Goal: Task Accomplishment & Management: Manage account settings

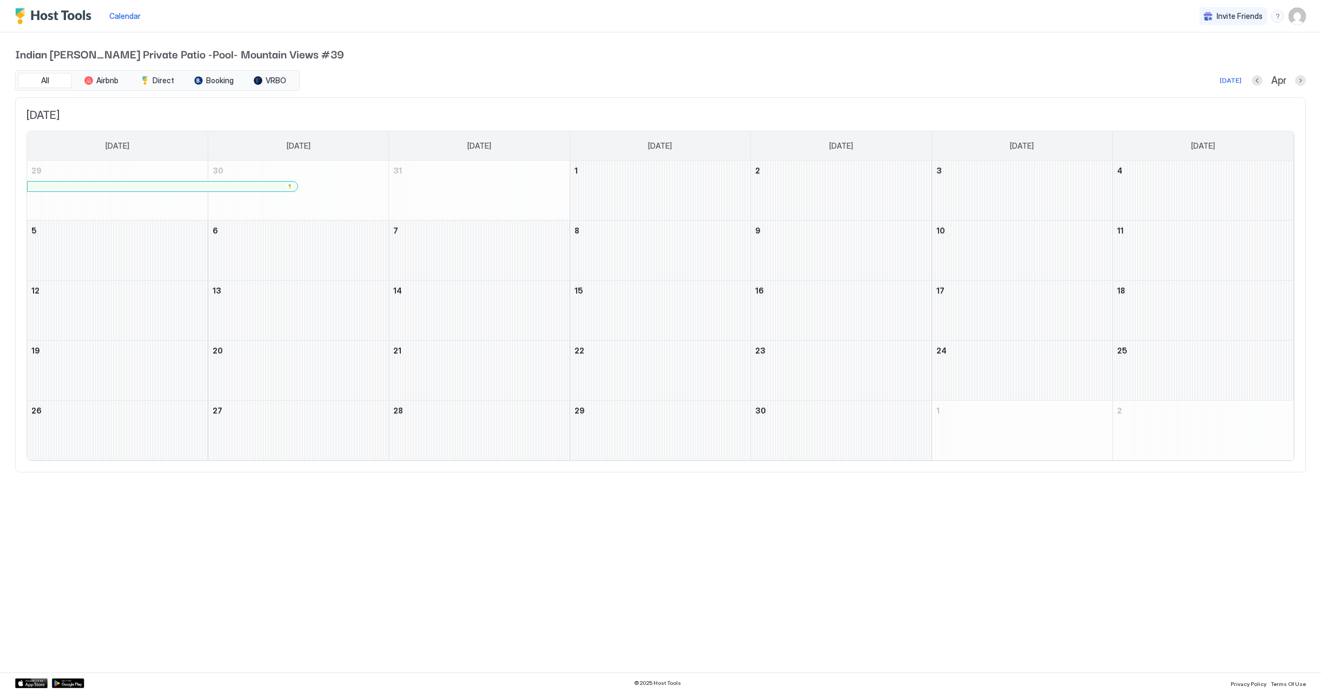
click at [894, 581] on div "Calendar Invite Friends BC Indian Wells Private Patio -Pool- Mountain Views #39…" at bounding box center [660, 346] width 1321 height 693
click at [256, 190] on div at bounding box center [163, 187] width 270 height 10
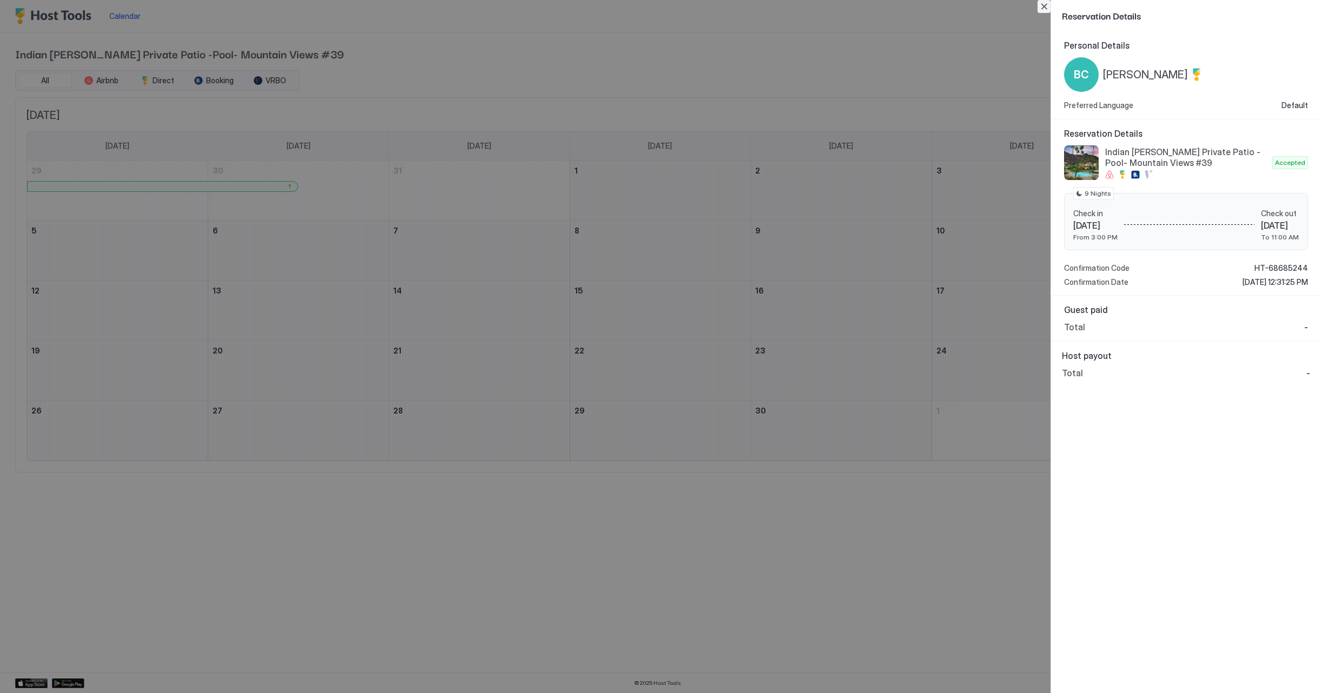
click at [1048, 10] on button "Close" at bounding box center [1043, 6] width 13 height 13
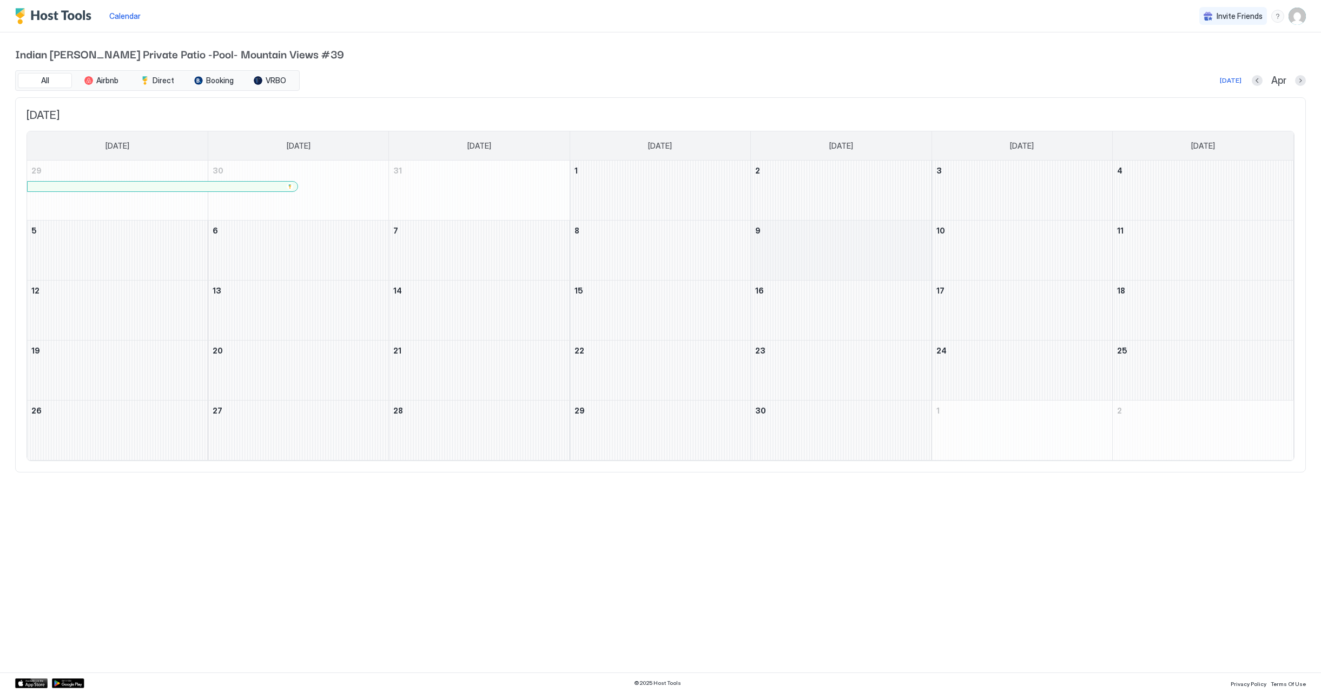
click at [838, 260] on div "April 9, 2026" at bounding box center [841, 251] width 180 height 60
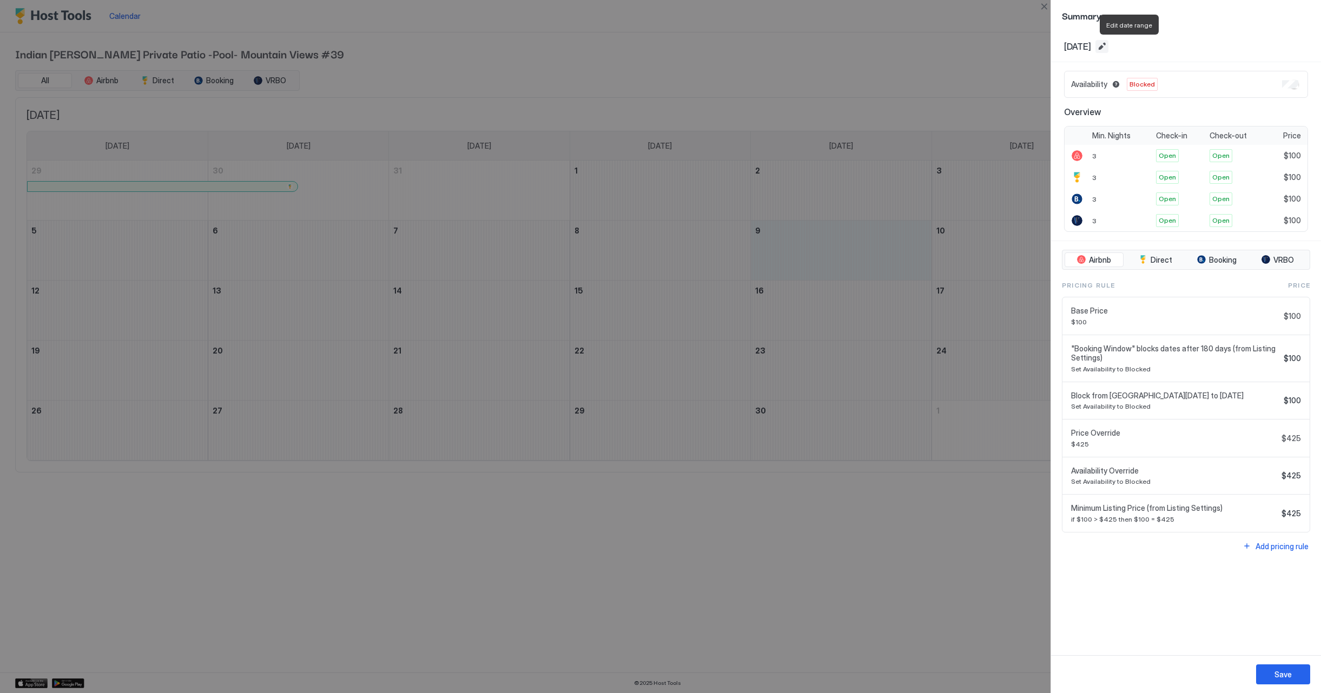
click at [1108, 45] on button "Edit date range" at bounding box center [1101, 46] width 13 height 13
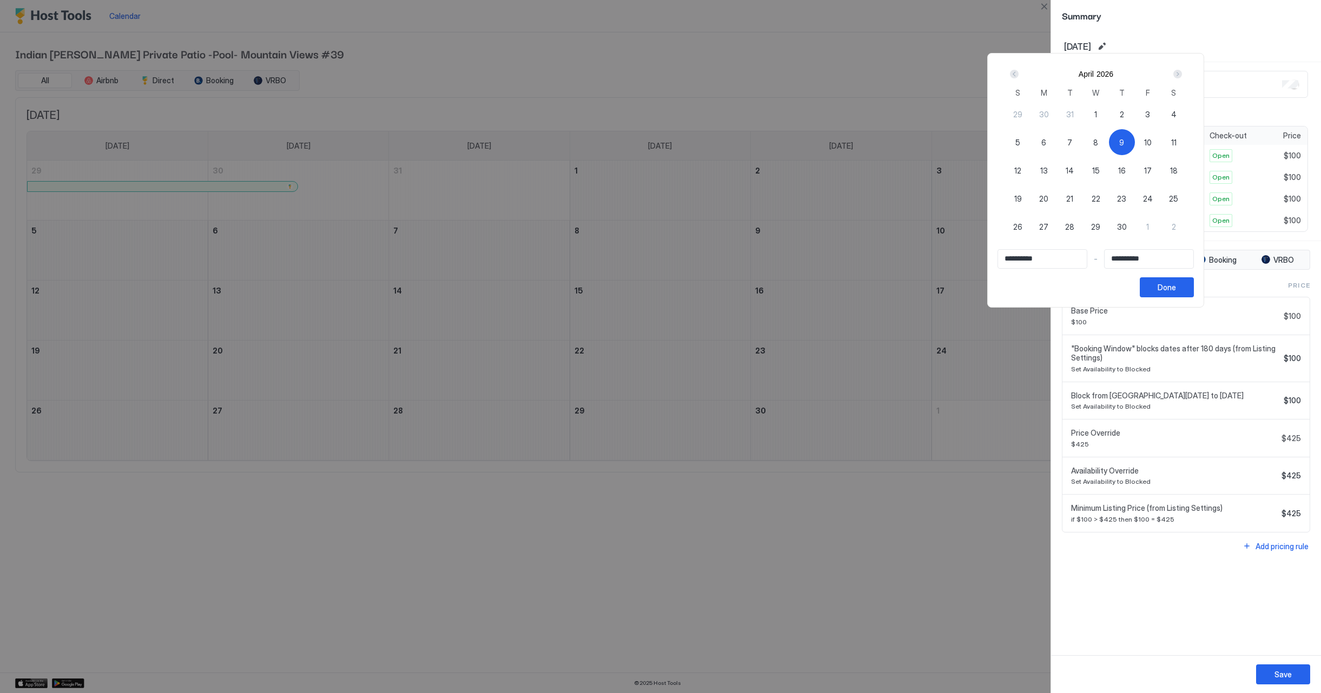
click at [1124, 147] on span "9" at bounding box center [1121, 142] width 5 height 11
click at [1135, 146] on div "9" at bounding box center [1122, 142] width 26 height 26
type input "**********"
click at [1048, 172] on span "13" at bounding box center [1044, 170] width 8 height 11
type input "**********"
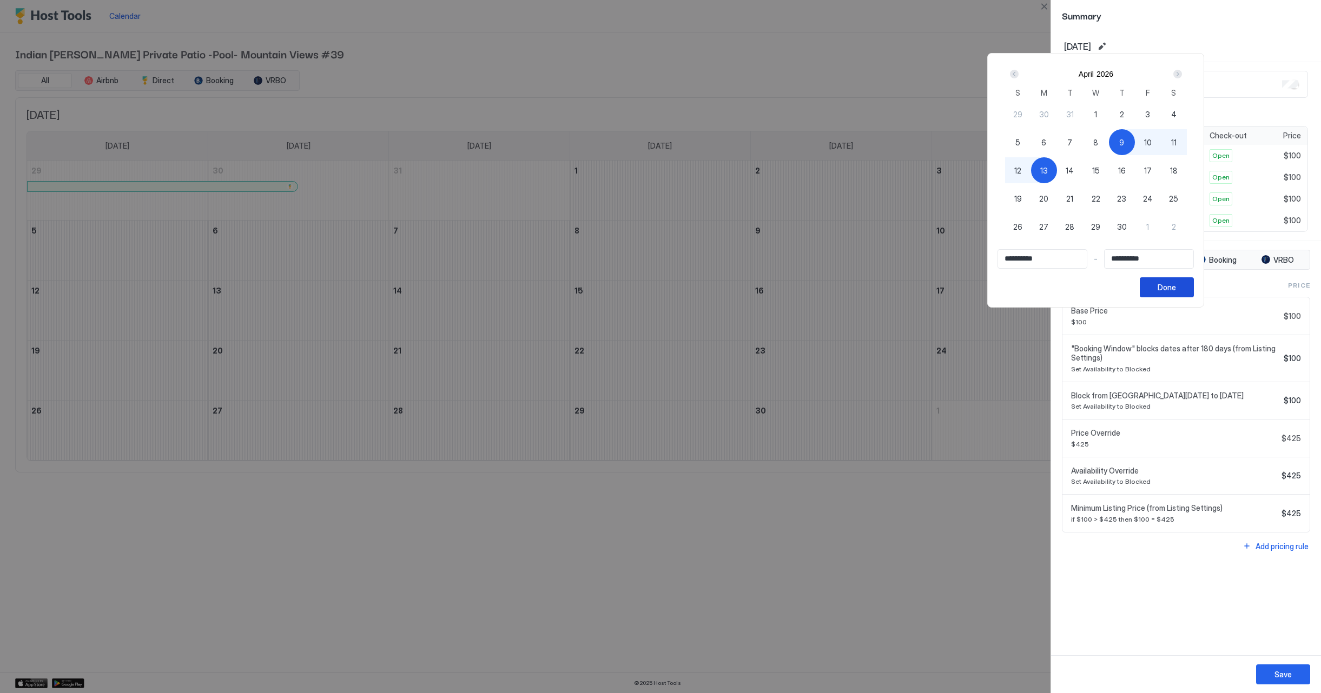
click at [1176, 292] on div "Done" at bounding box center [1167, 287] width 18 height 11
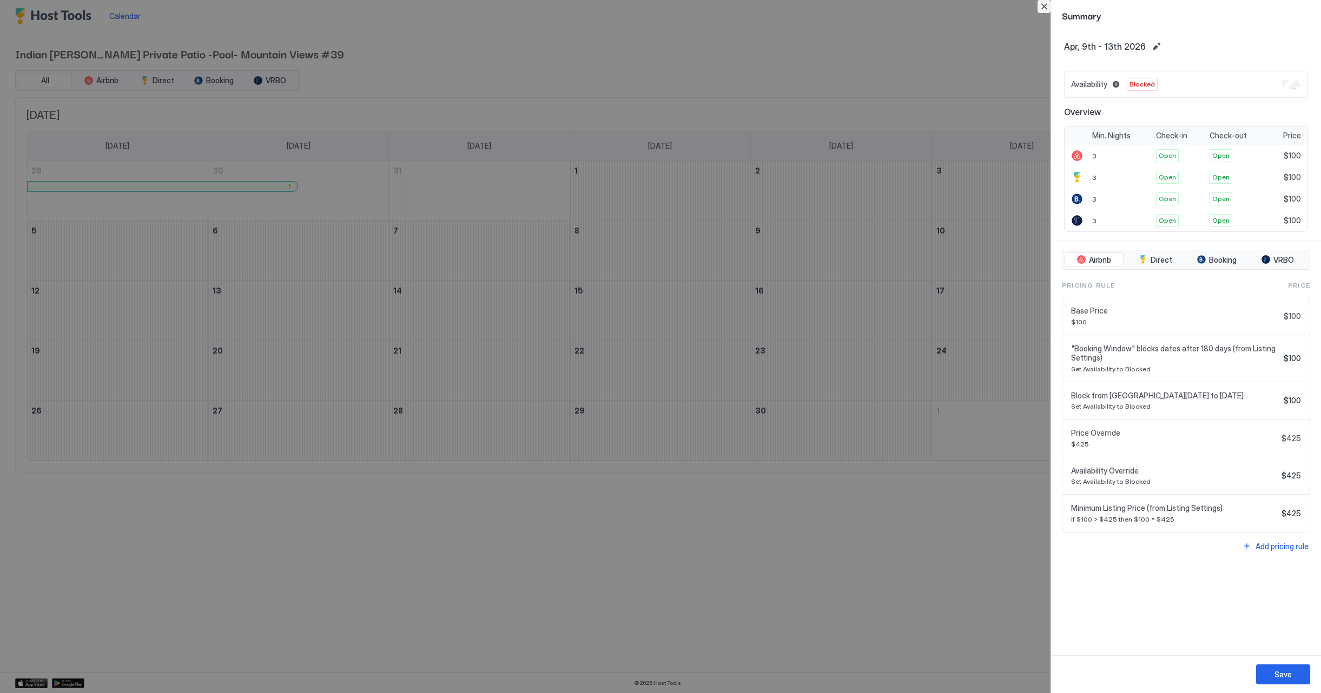
click at [1047, 8] on button "Close" at bounding box center [1043, 6] width 13 height 13
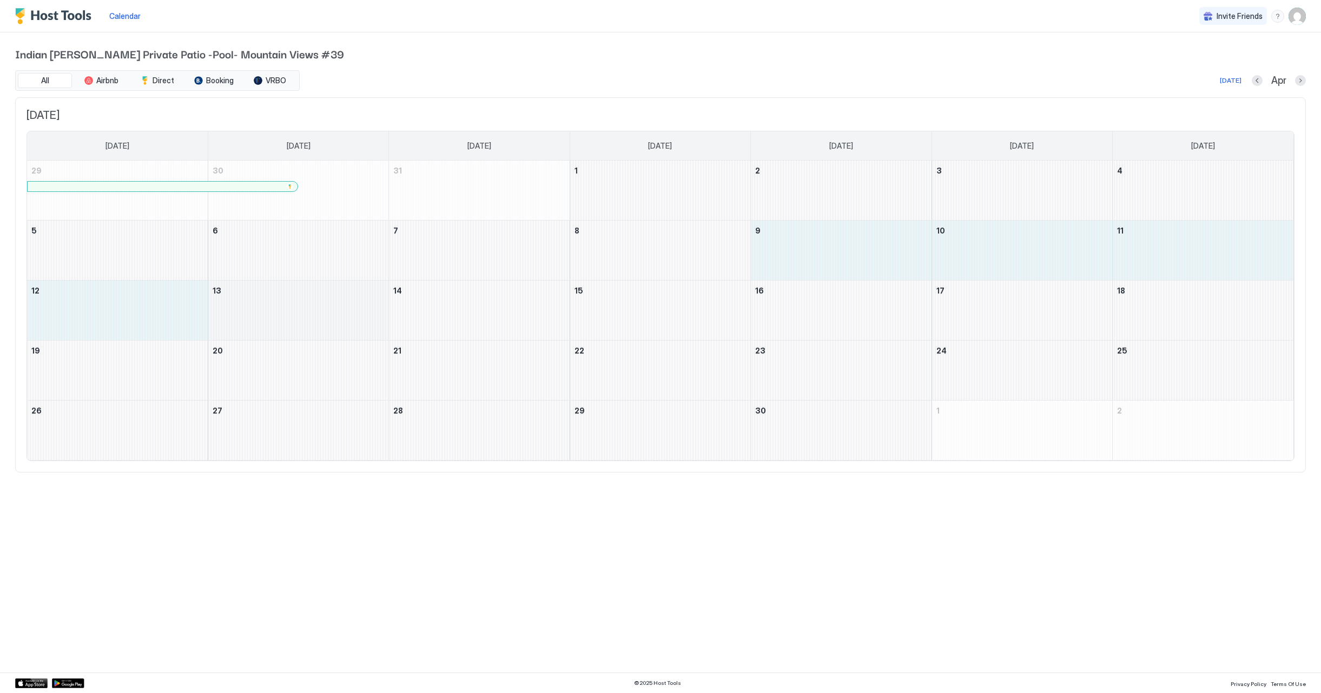
drag, startPoint x: 783, startPoint y: 254, endPoint x: 328, endPoint y: 309, distance: 458.8
click at [328, 309] on tbody "29 30 31 1 2 3 4 5 6 7 8 9 10 11 12 13 14 15 16 17 18 19 20 21 22 23 24 25 26 2…" at bounding box center [660, 311] width 1266 height 300
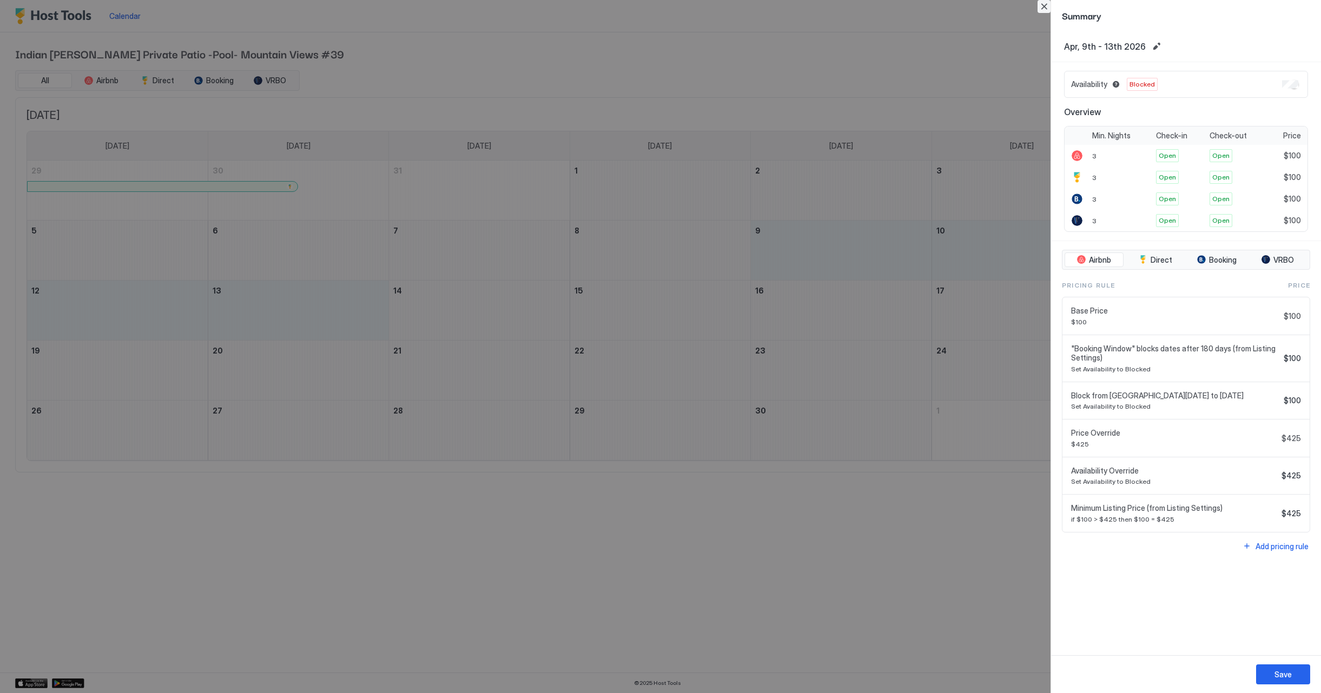
click at [1047, 7] on button "Close" at bounding box center [1043, 6] width 13 height 13
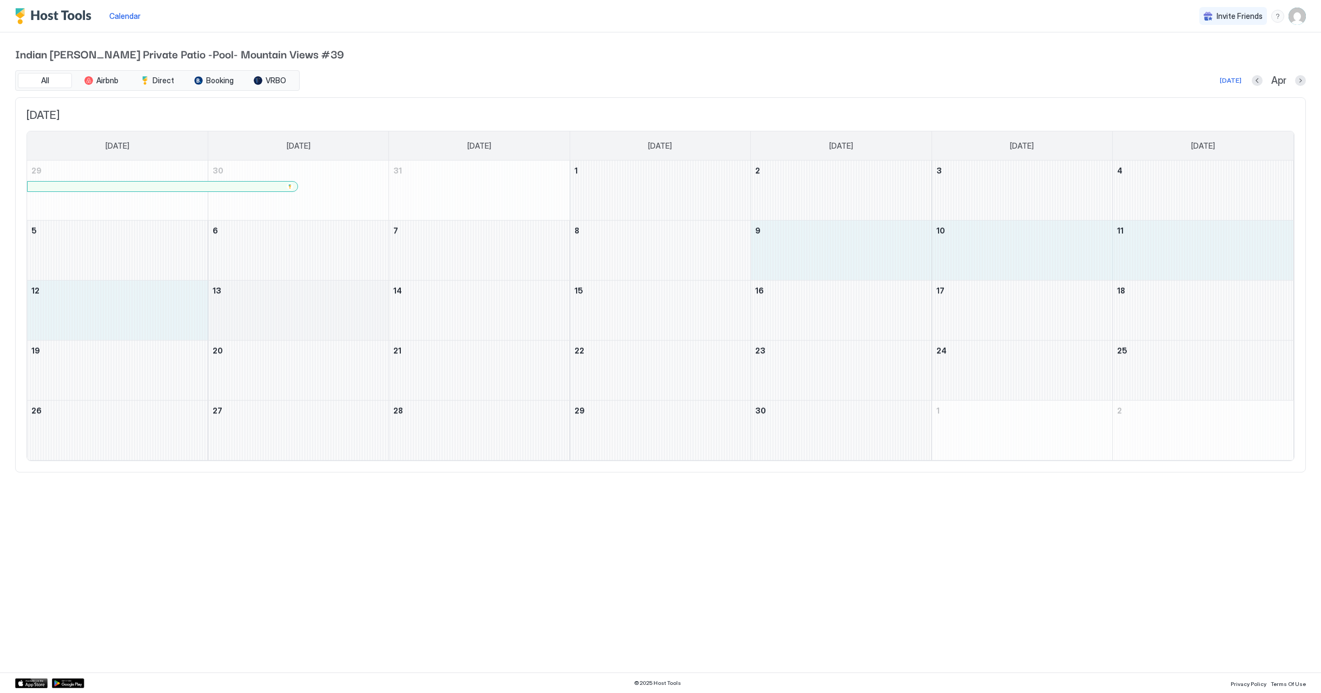
drag, startPoint x: 852, startPoint y: 259, endPoint x: 372, endPoint y: 326, distance: 484.9
click at [372, 326] on tbody "29 30 31 1 2 3 4 5 6 7 8 9 10 11 12 13 14 15 16 17 18 19 20 21 22 23 24 25 26 2…" at bounding box center [660, 311] width 1266 height 300
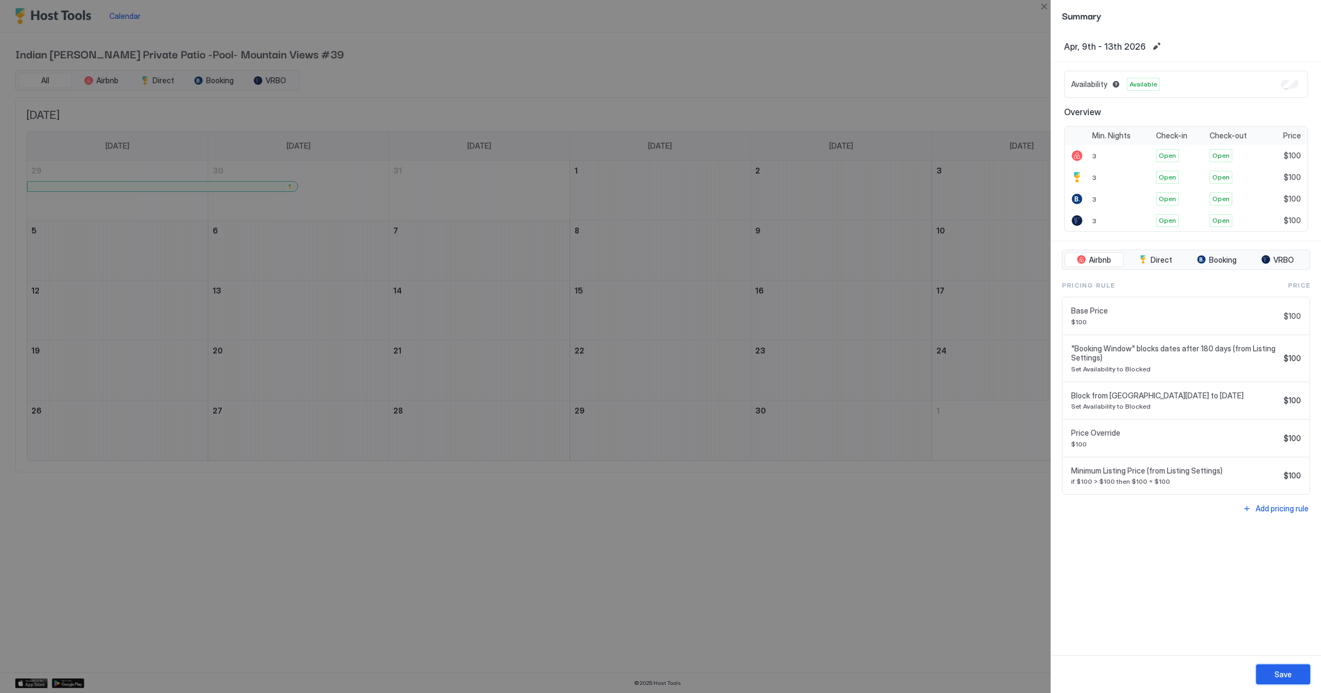
click at [1305, 670] on button "Save" at bounding box center [1283, 675] width 54 height 20
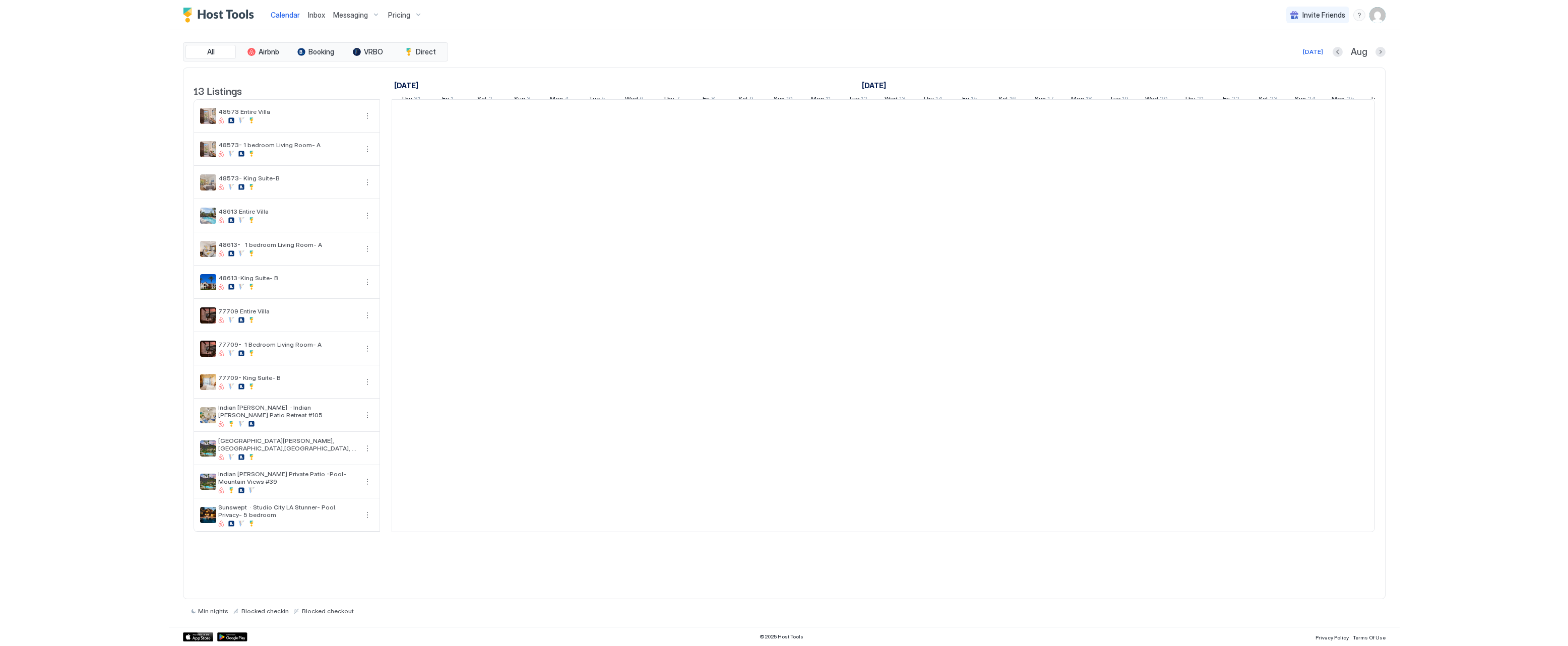
scroll to position [0, 560]
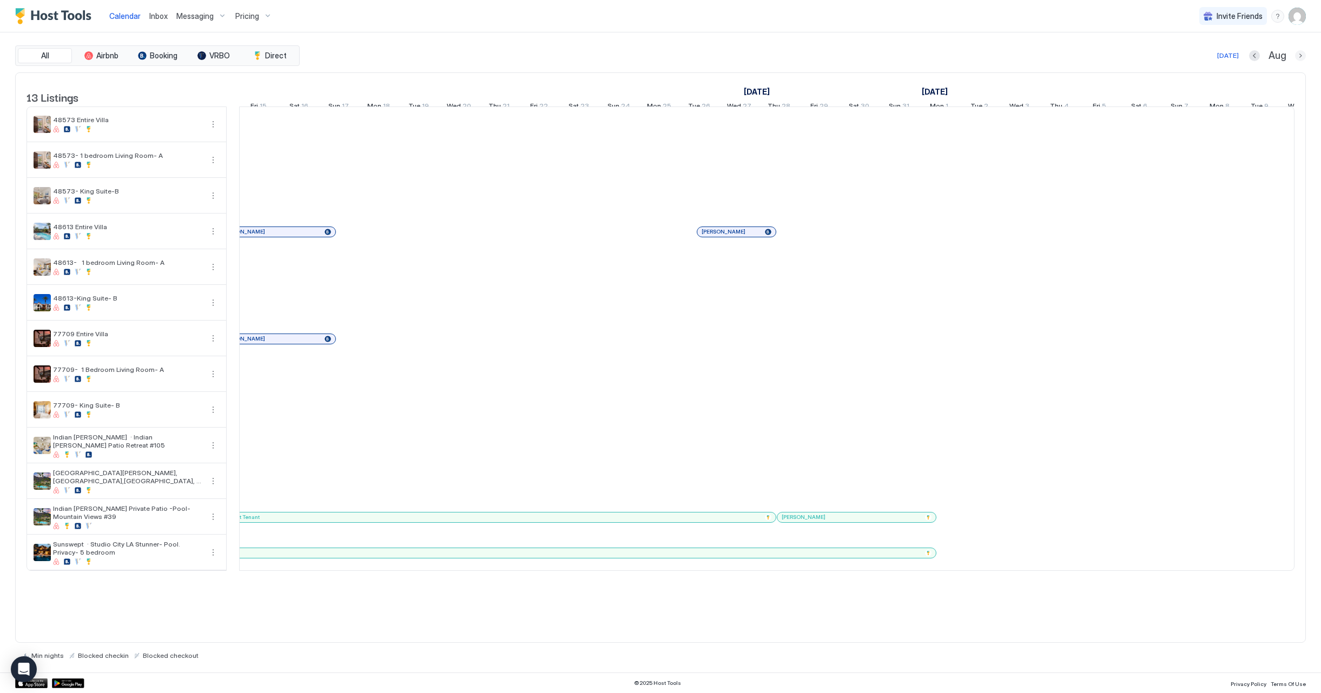
click at [1298, 57] on button "Next month" at bounding box center [1300, 55] width 11 height 11
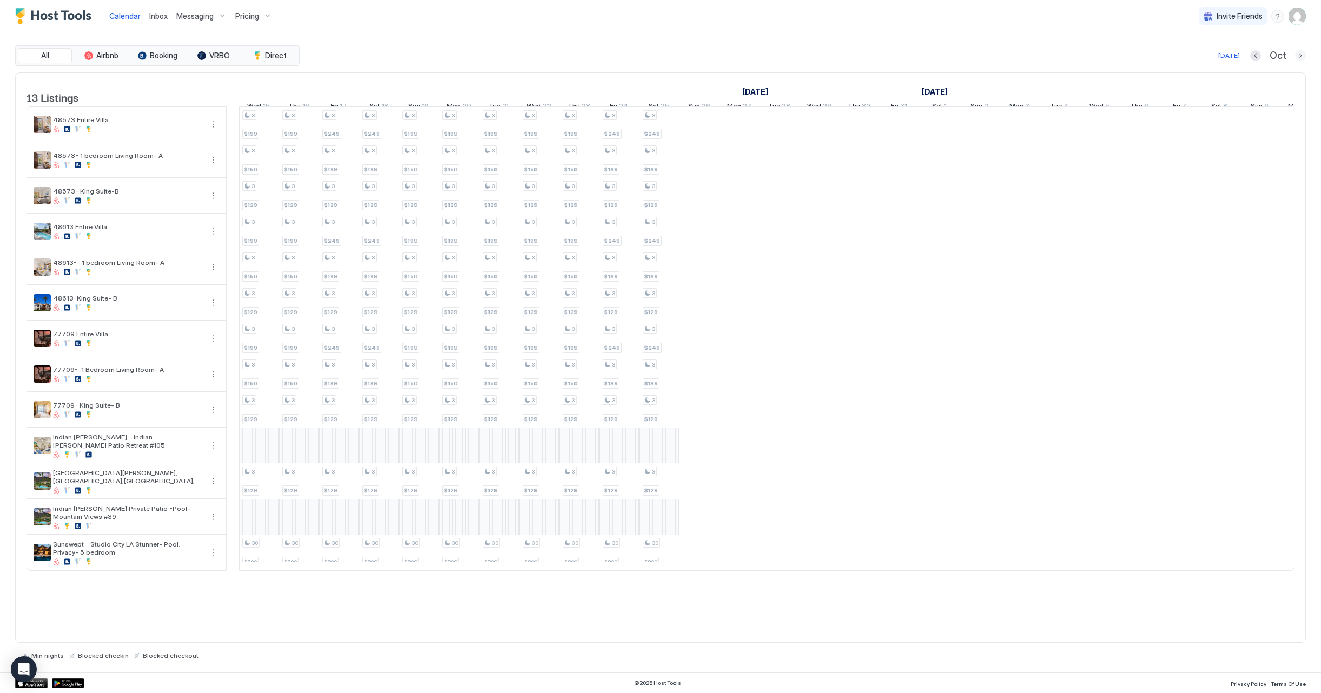
click at [1298, 57] on button "Next month" at bounding box center [1300, 55] width 11 height 11
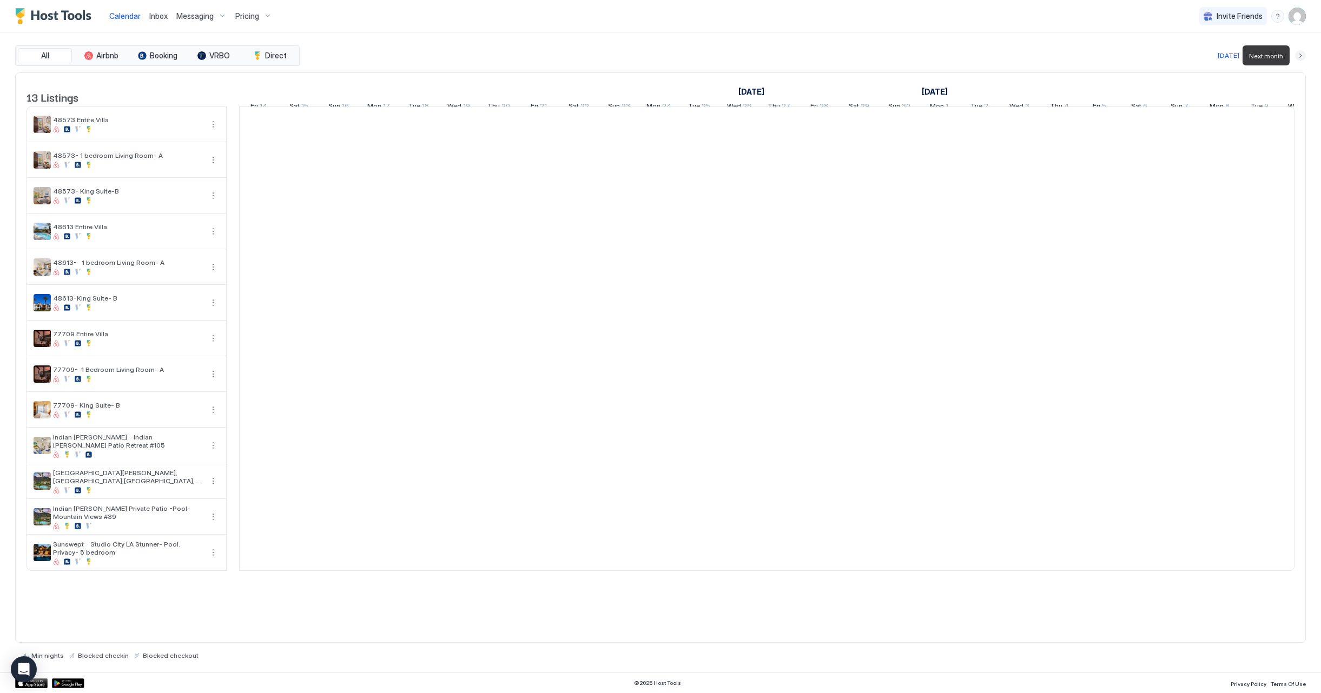
click at [1298, 57] on button "Next month" at bounding box center [1300, 55] width 11 height 11
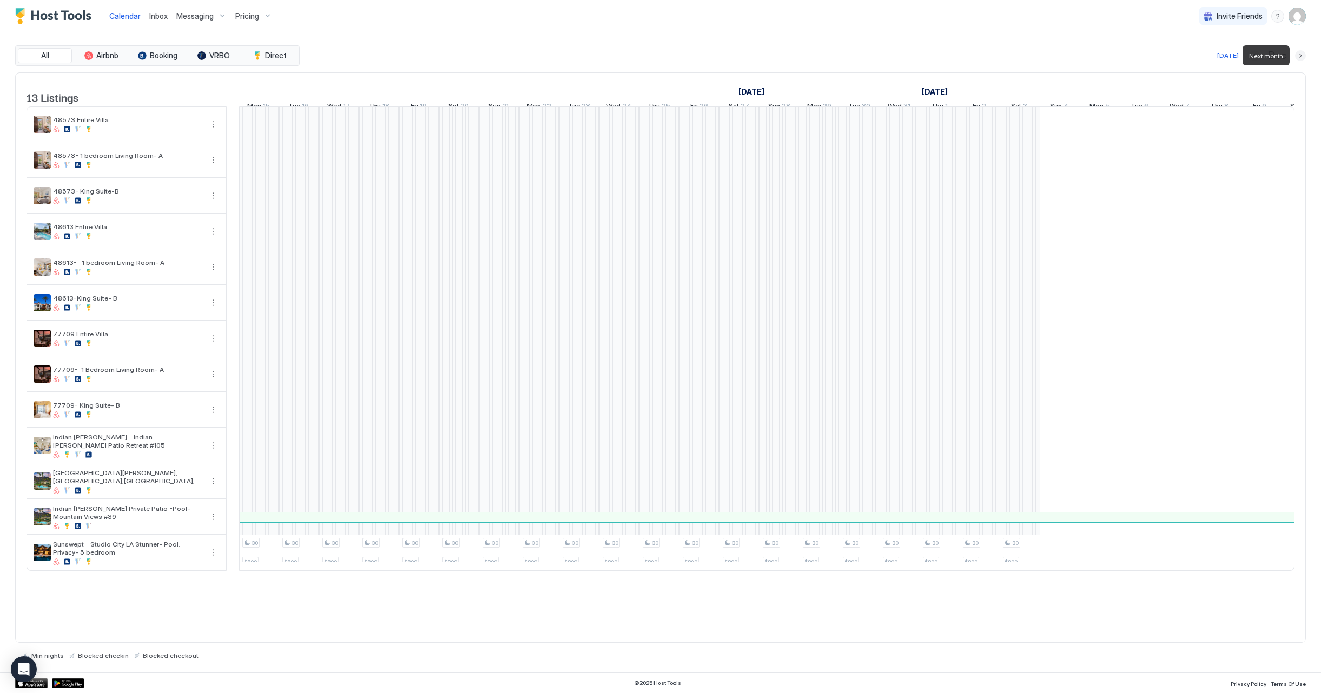
click at [1298, 57] on button "Next month" at bounding box center [1300, 55] width 11 height 11
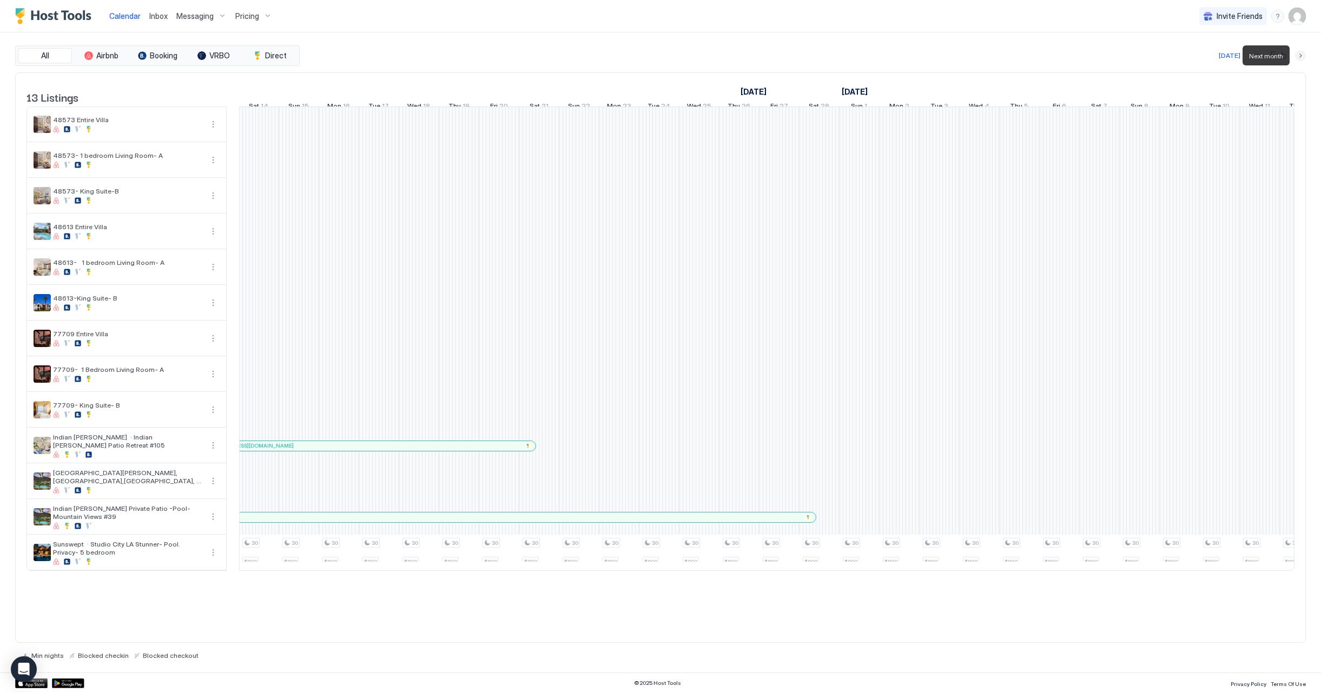
click at [1298, 57] on button "Next month" at bounding box center [1300, 55] width 11 height 11
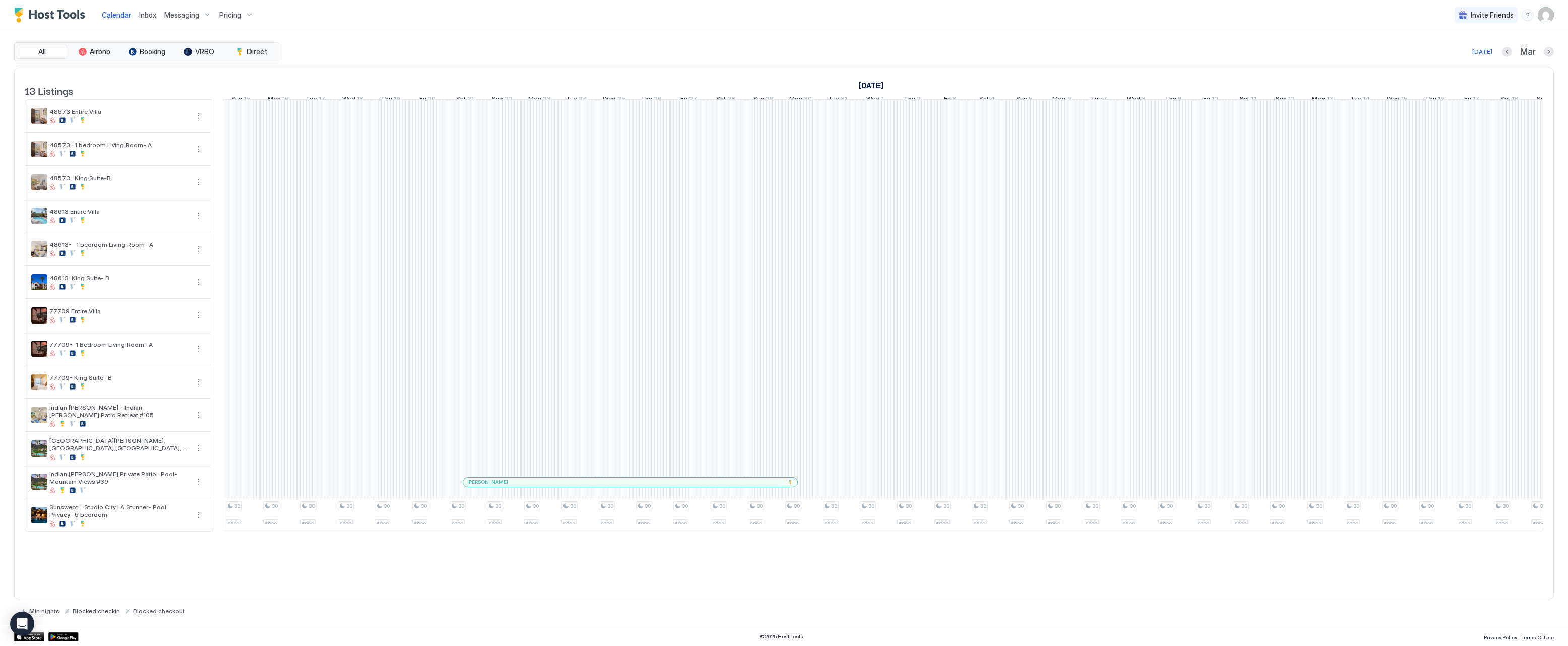
click at [240, 18] on div "Pricing" at bounding box center [236, 15] width 42 height 17
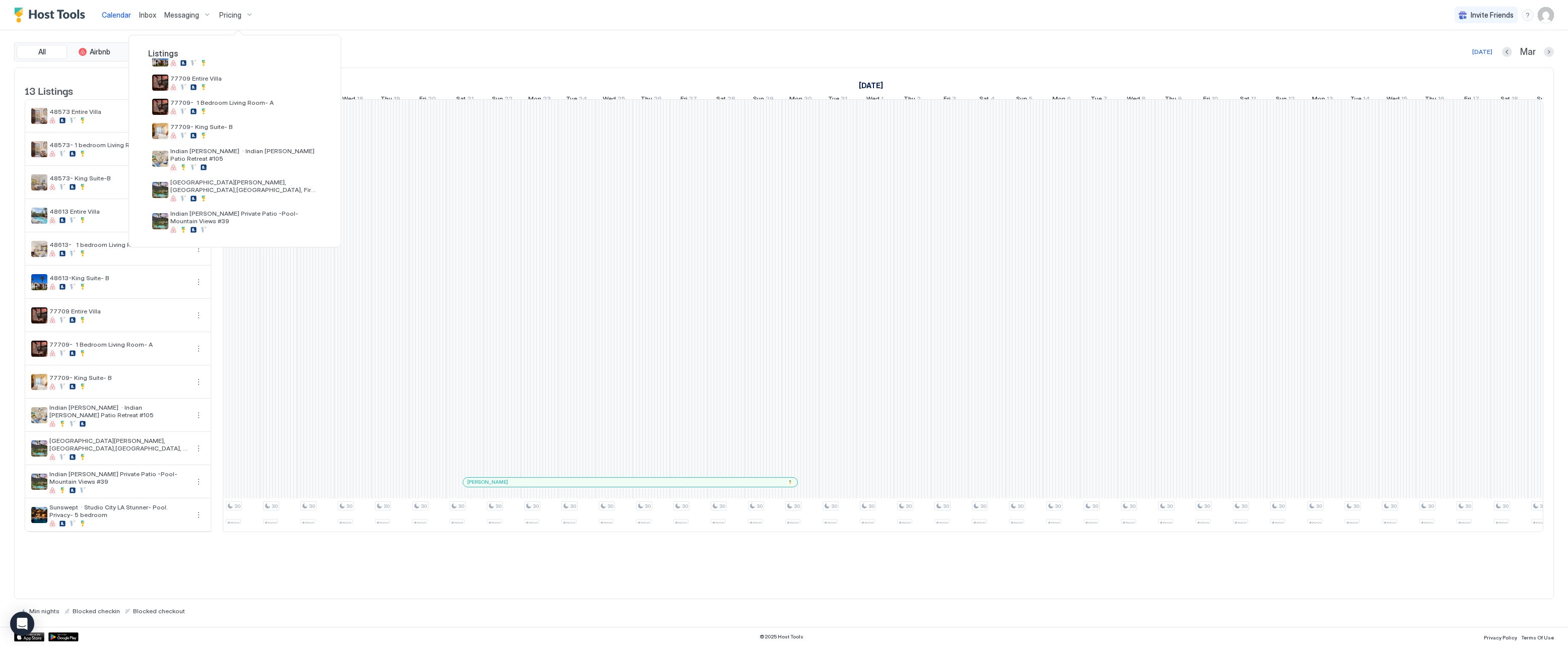
scroll to position [172, 0]
click at [261, 201] on div "Indian [PERSON_NAME] Private Patio -Pool- Mountain Views #39" at bounding box center [235, 217] width 173 height 32
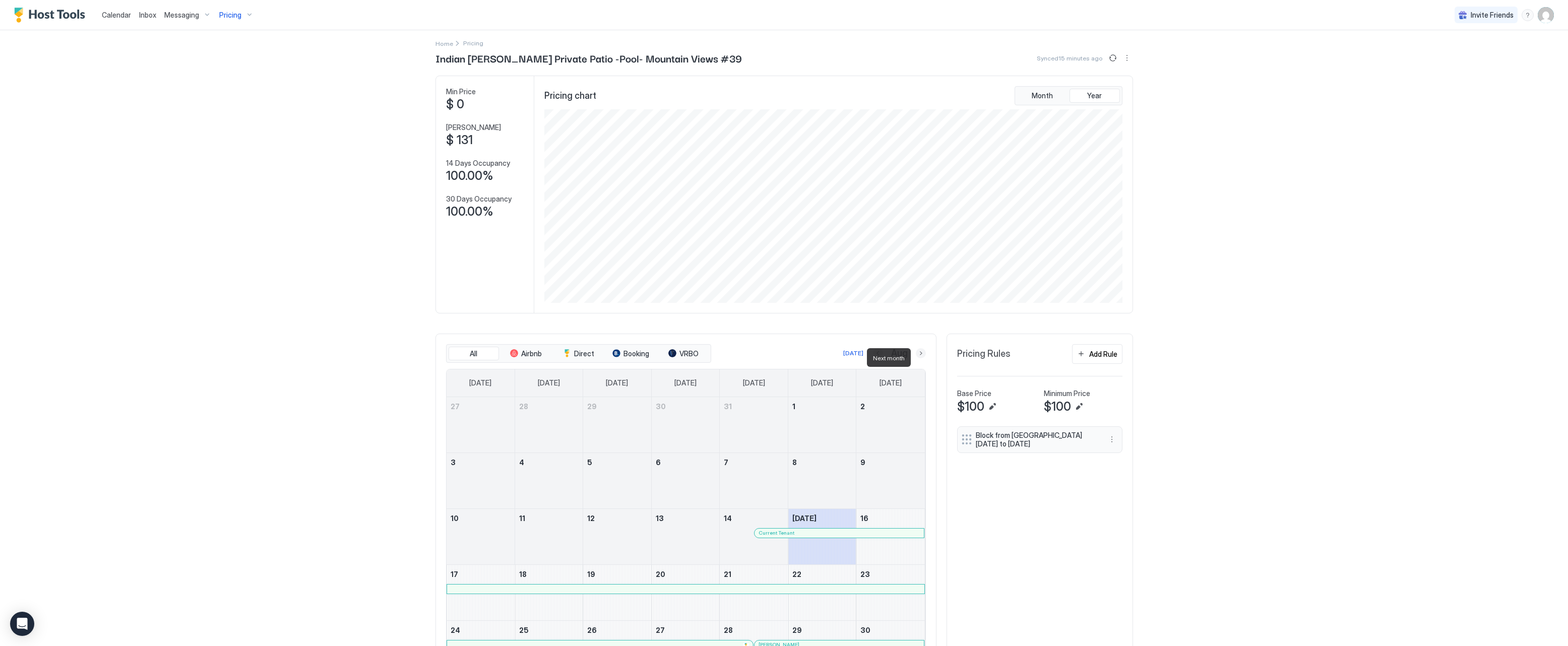
click at [919, 355] on button "Next month" at bounding box center [920, 353] width 10 height 10
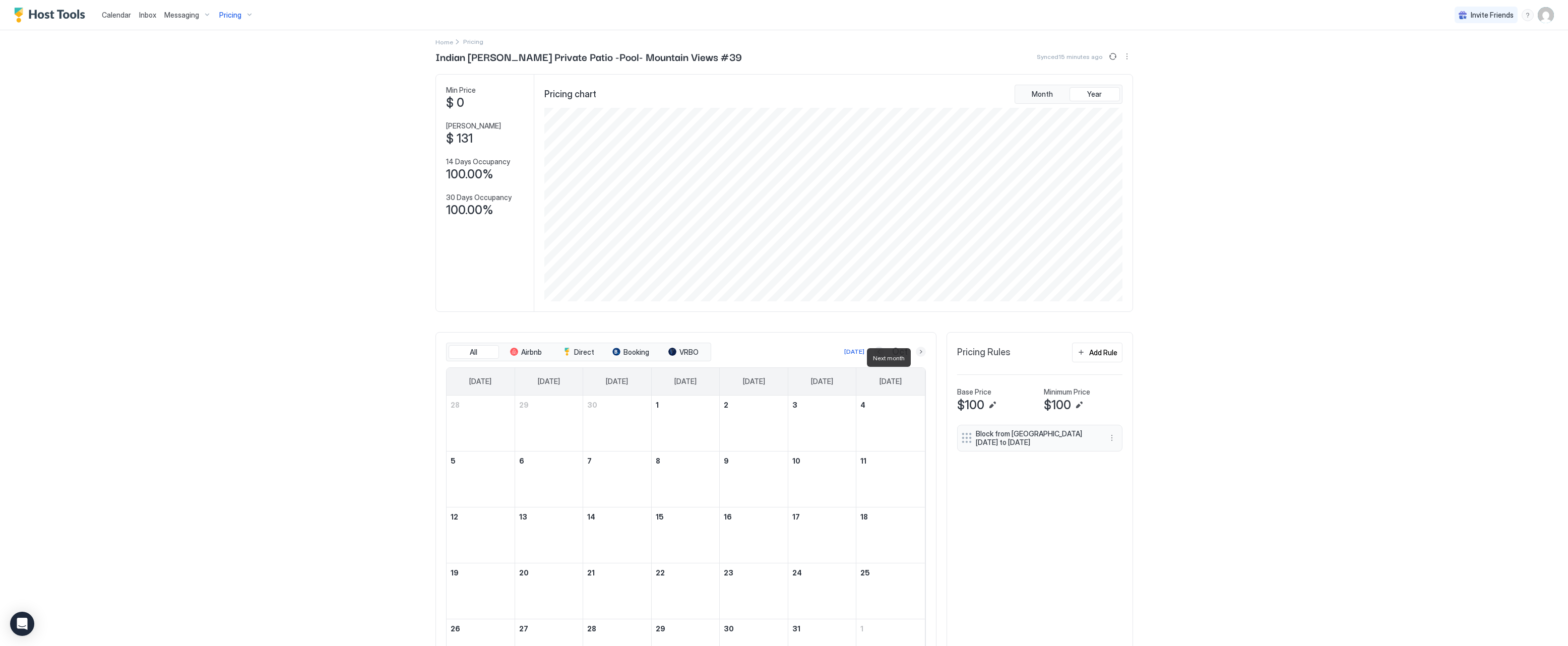
click at [919, 355] on button "Next month" at bounding box center [920, 351] width 10 height 10
click at [919, 355] on button "Next month" at bounding box center [920, 355] width 10 height 10
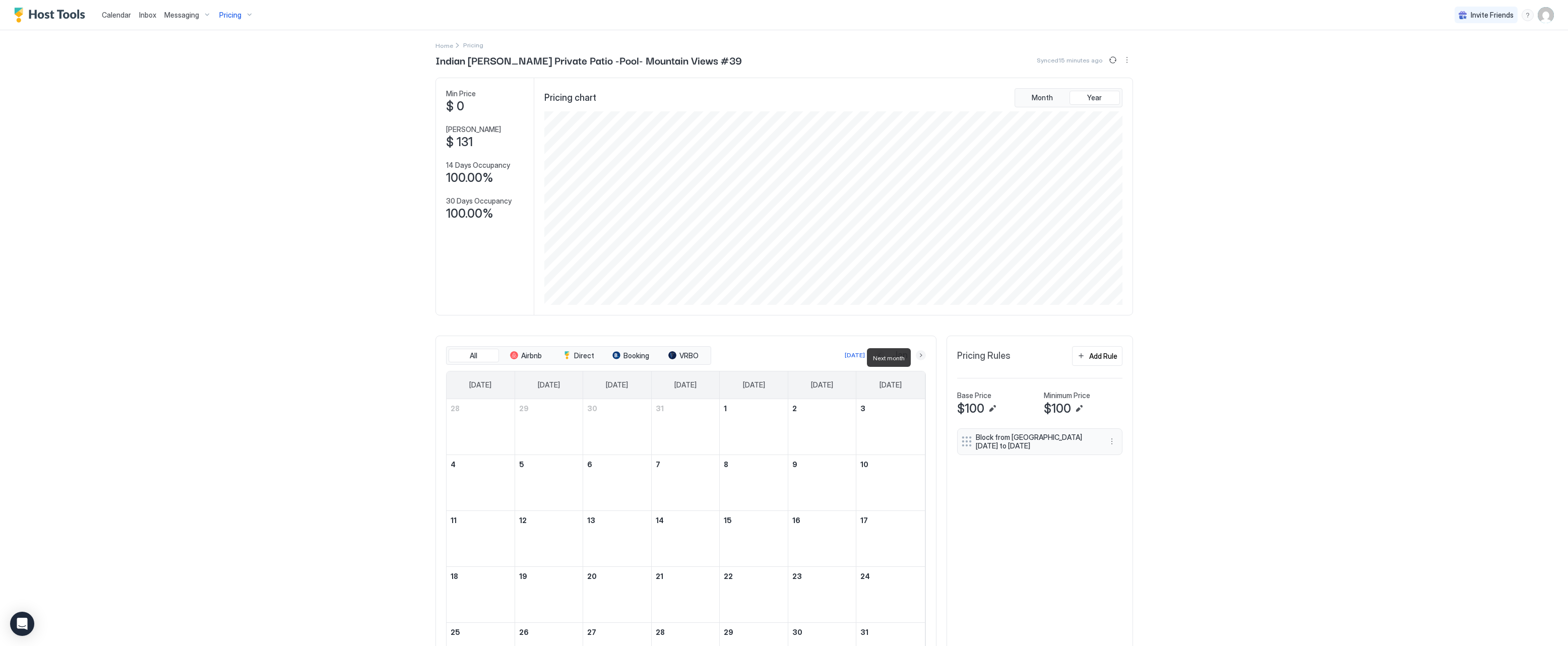
scroll to position [0, 0]
click at [919, 354] on button "Next month" at bounding box center [920, 358] width 10 height 10
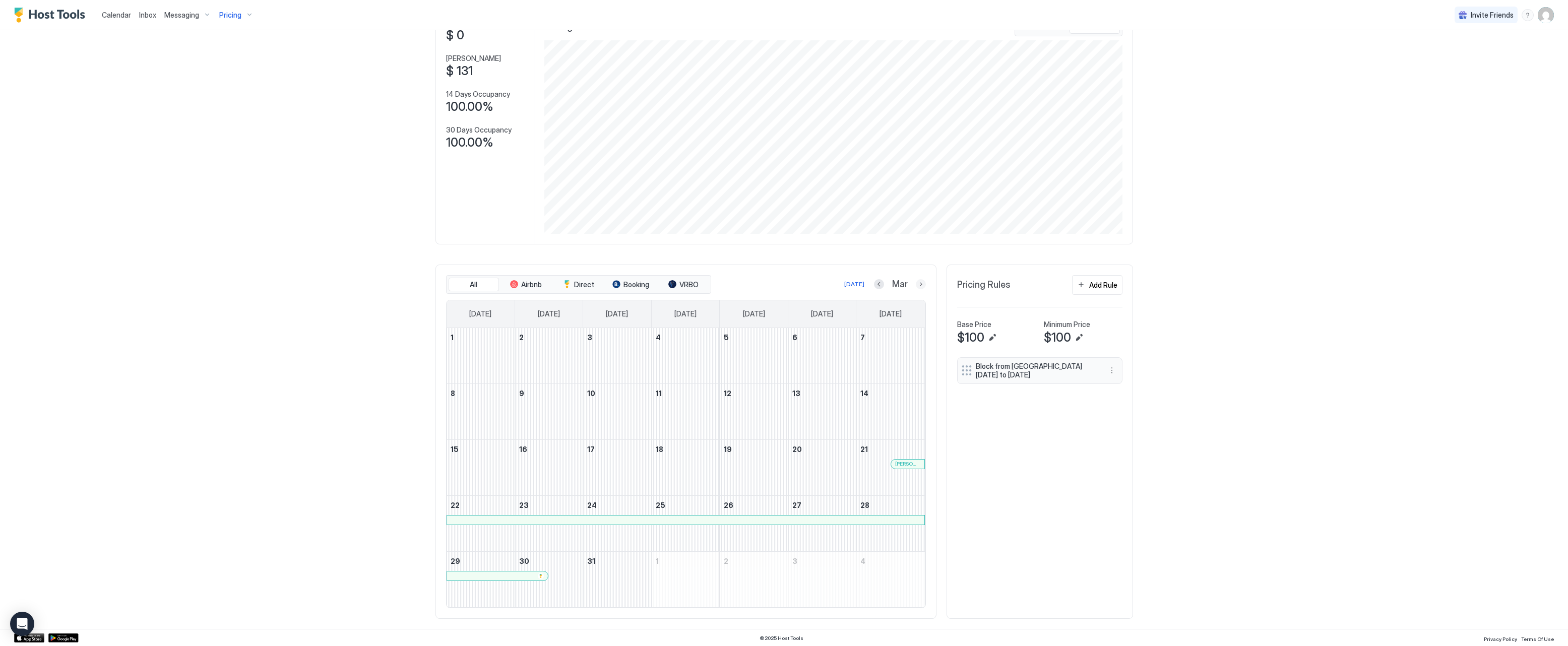
click at [921, 288] on button "Next month" at bounding box center [920, 284] width 10 height 10
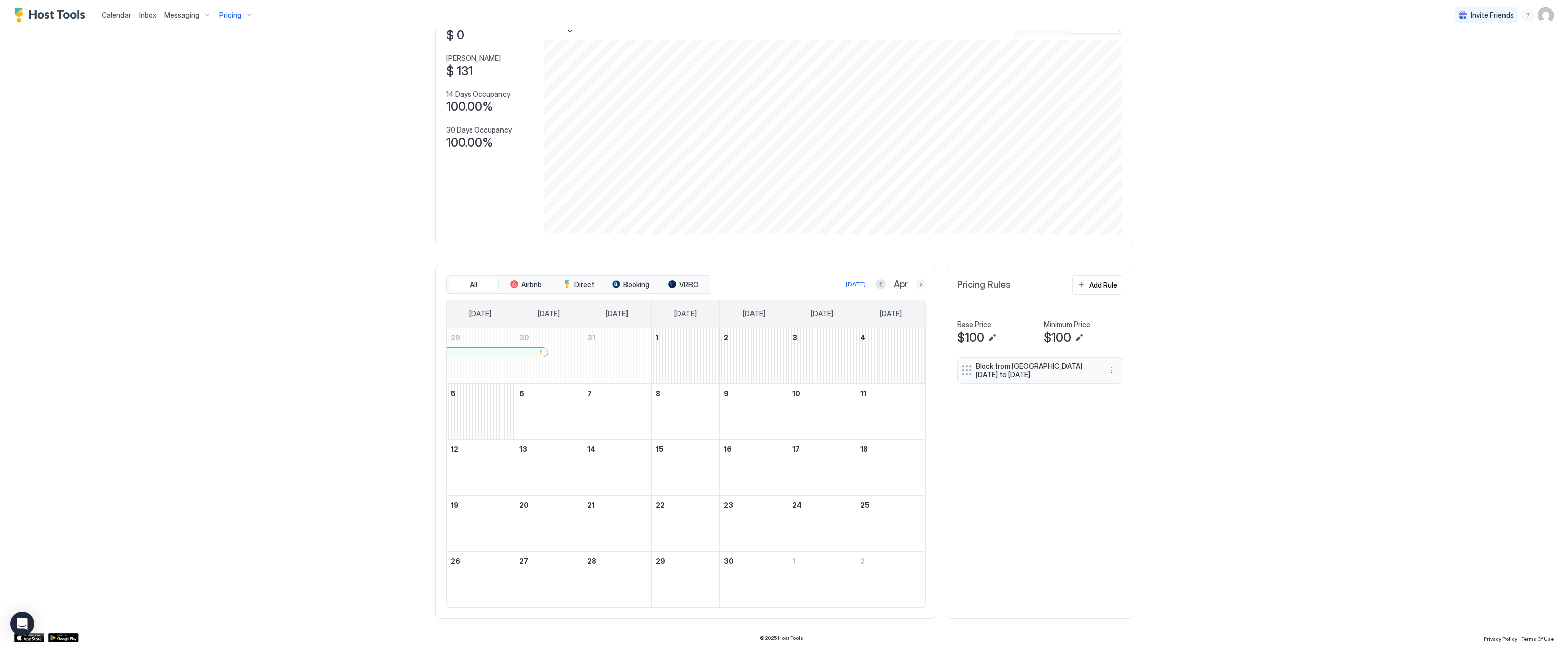
scroll to position [13, 0]
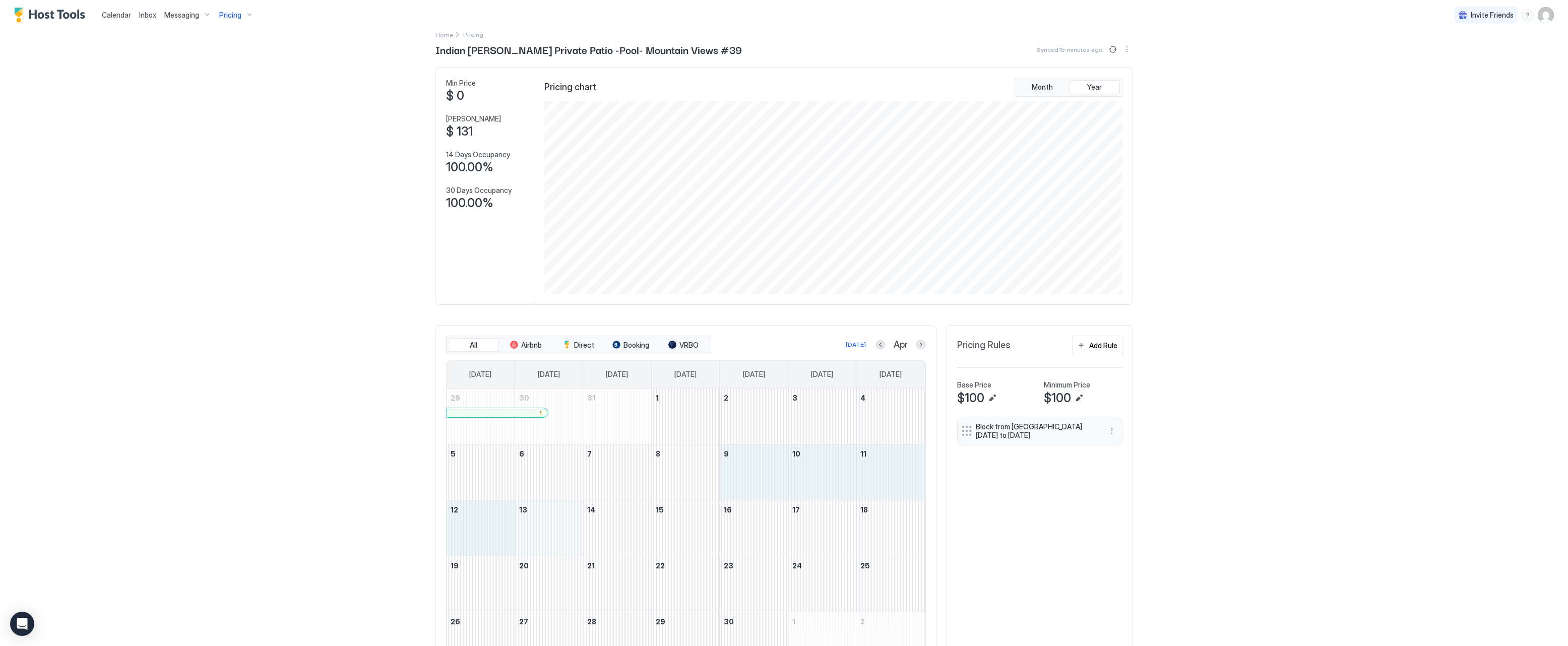
drag, startPoint x: 760, startPoint y: 474, endPoint x: 525, endPoint y: 534, distance: 242.5
click at [525, 534] on tbody "29 30 31 1 2 3 4 5 6 7 8 9 10 11 12 13 14 15 16 17 18 19 20 21 22 23 24 25 26 2…" at bounding box center [685, 529] width 478 height 280
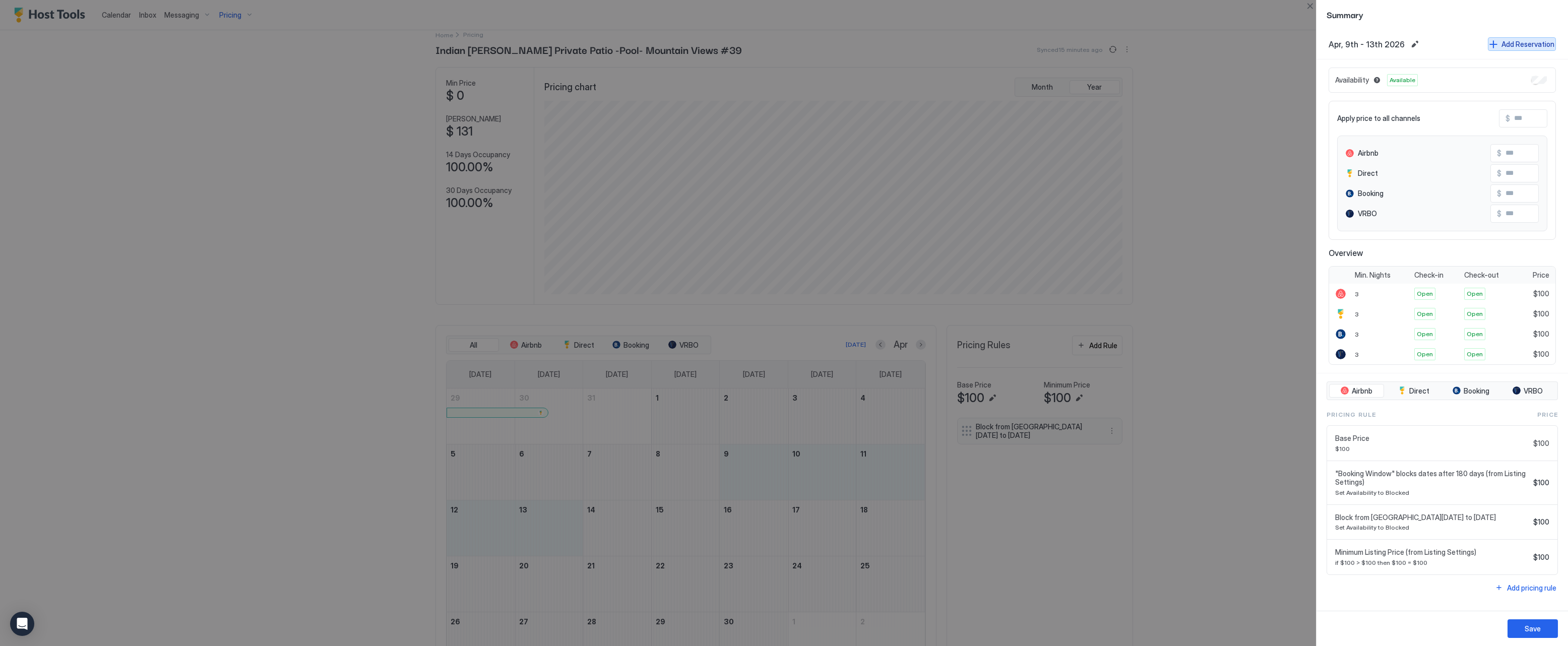
click at [1230, 46] on div "Add Reservation" at bounding box center [1527, 44] width 53 height 10
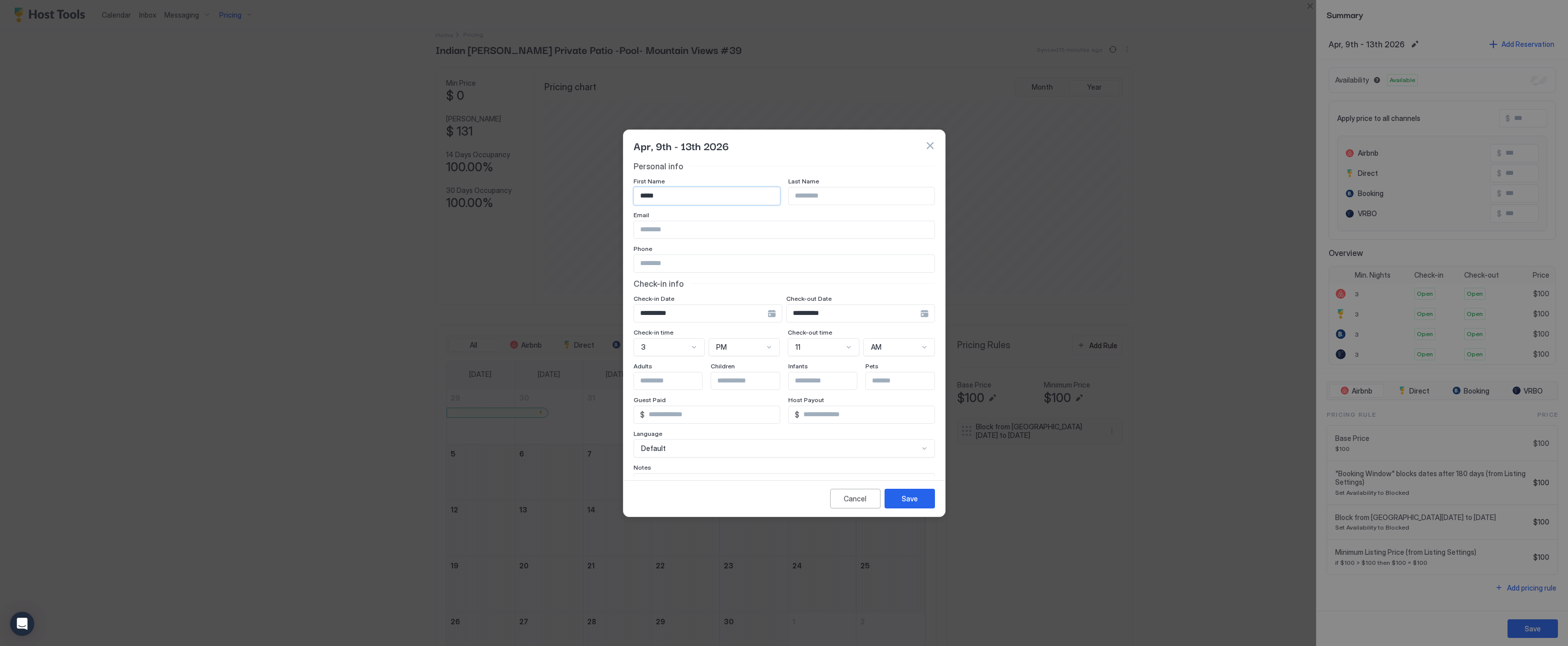
type input "*****"
type input "****"
type input "**********"
click at [676, 379] on input "Input Field" at bounding box center [675, 381] width 83 height 17
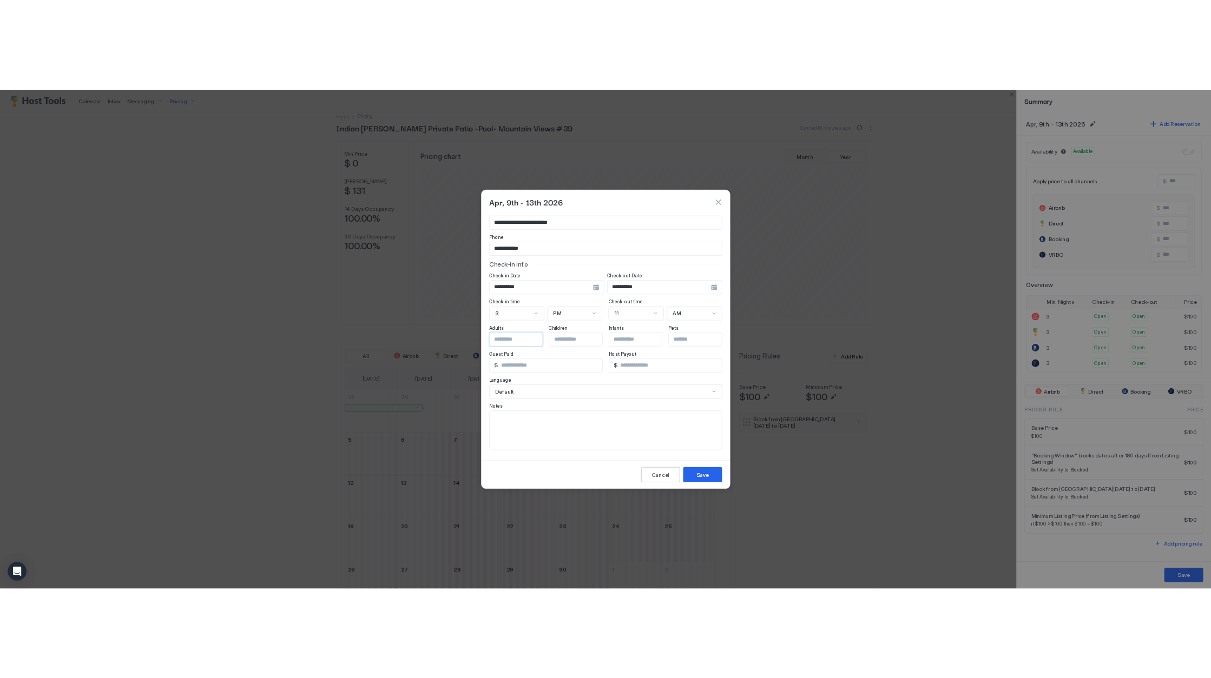
scroll to position [62, 0]
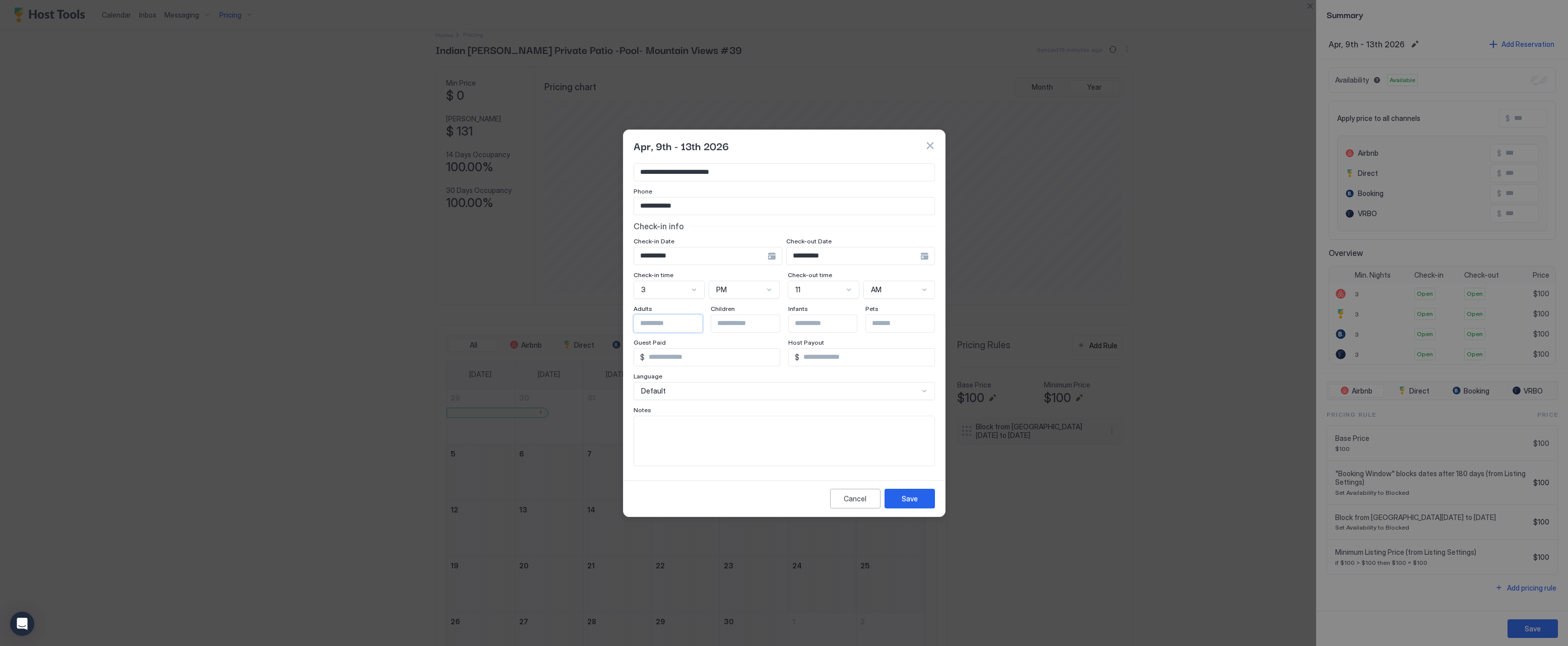
type input "*"
drag, startPoint x: 672, startPoint y: 357, endPoint x: 638, endPoint y: 353, distance: 34.2
click at [638, 353] on div "$ *" at bounding box center [706, 357] width 146 height 18
type input "****"
click at [658, 435] on textarea "Input Field" at bounding box center [784, 441] width 300 height 49
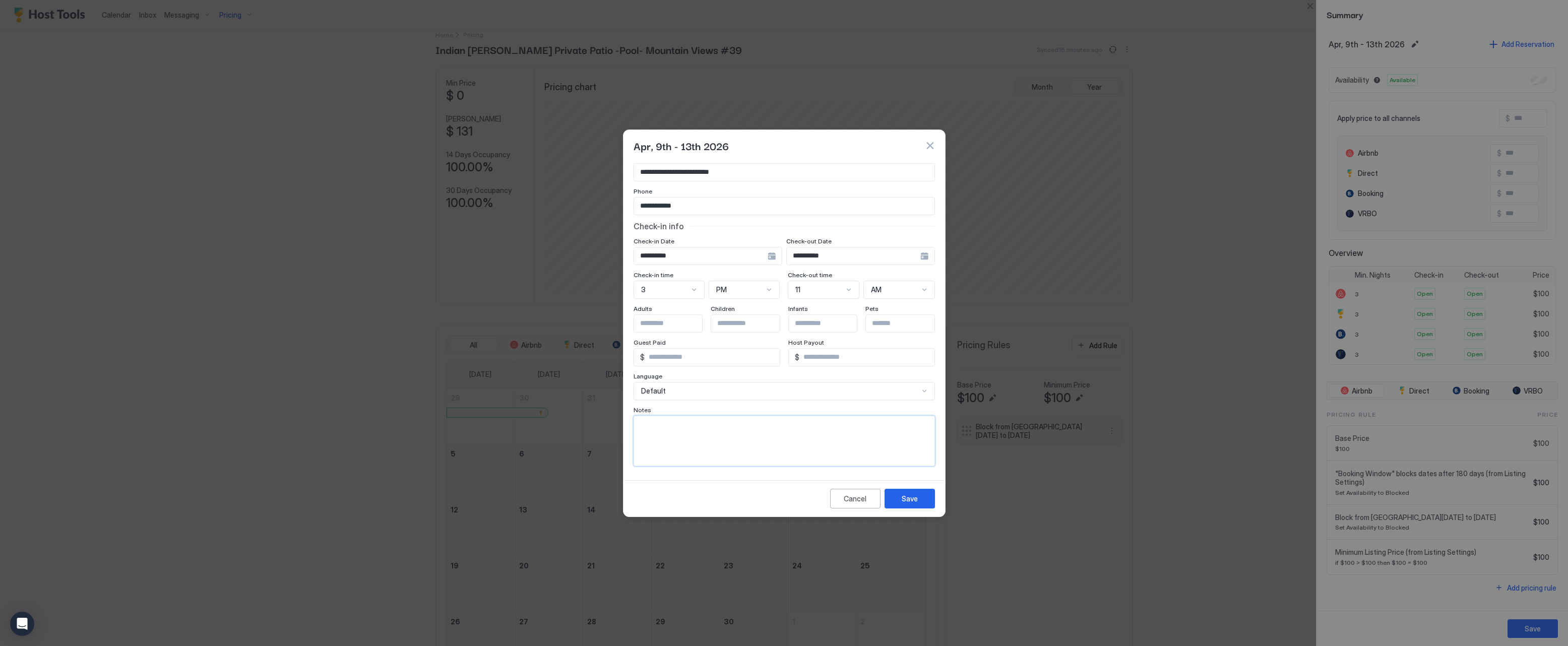
type textarea "*"
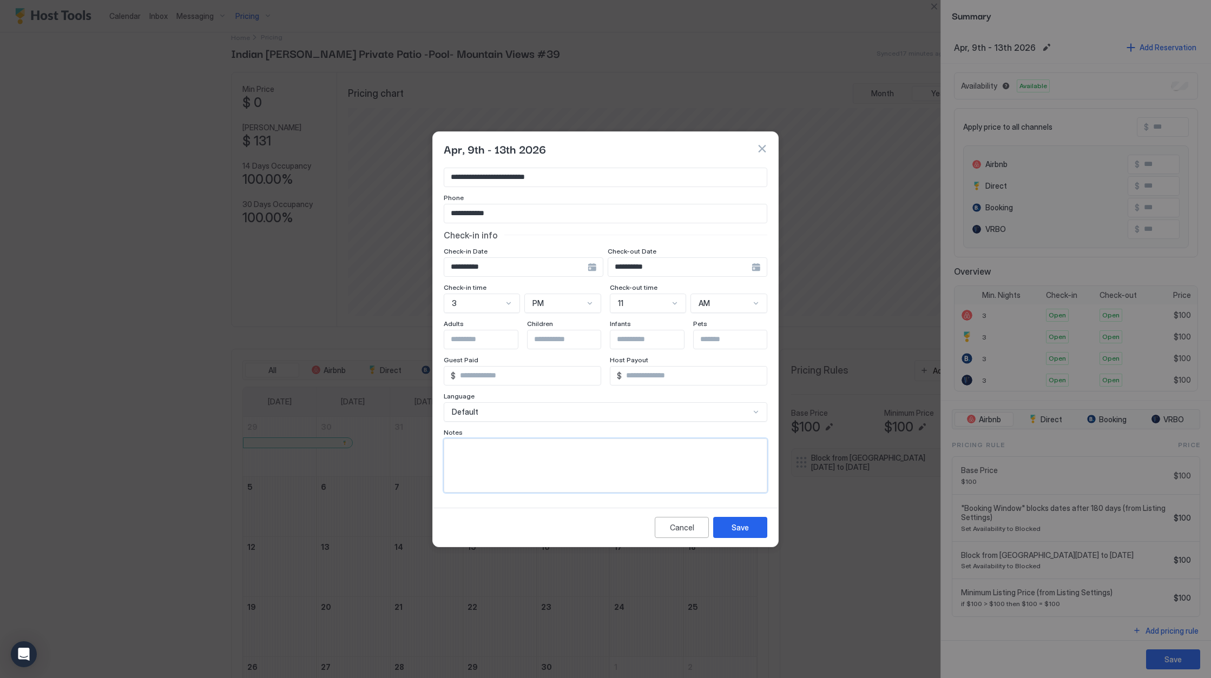
click at [485, 446] on textarea "Input Field" at bounding box center [605, 465] width 322 height 53
paste textarea "**********"
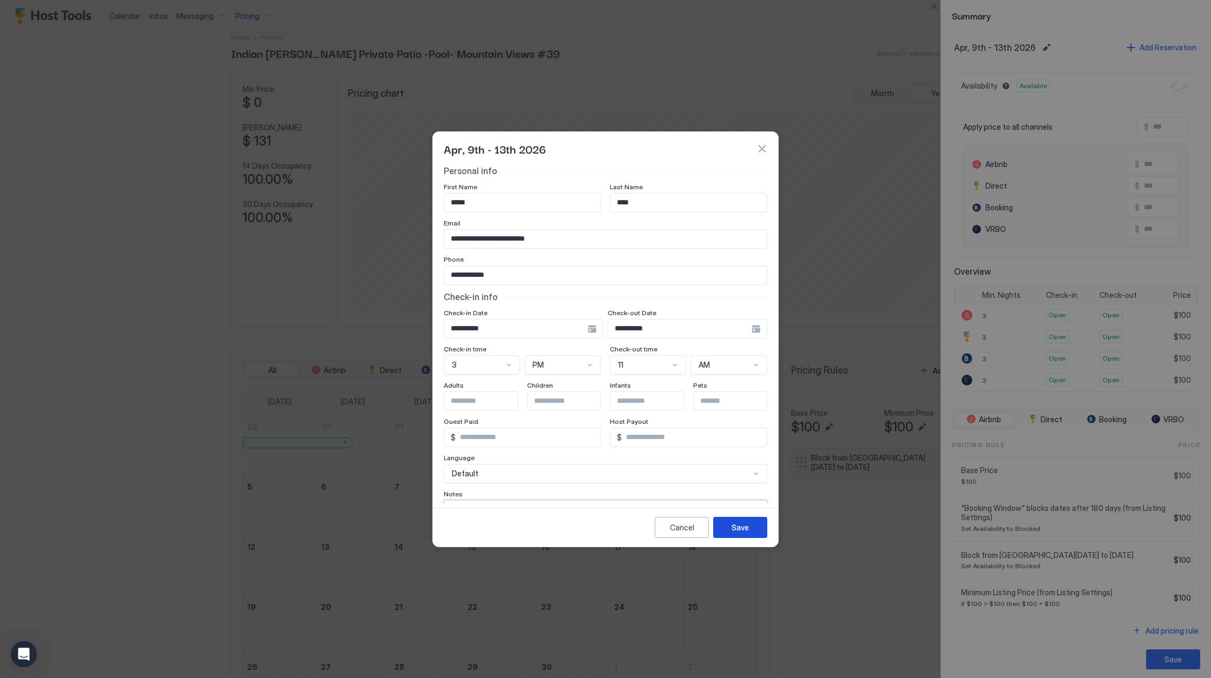
type textarea "**********"
click at [755, 533] on button "Save" at bounding box center [740, 527] width 54 height 21
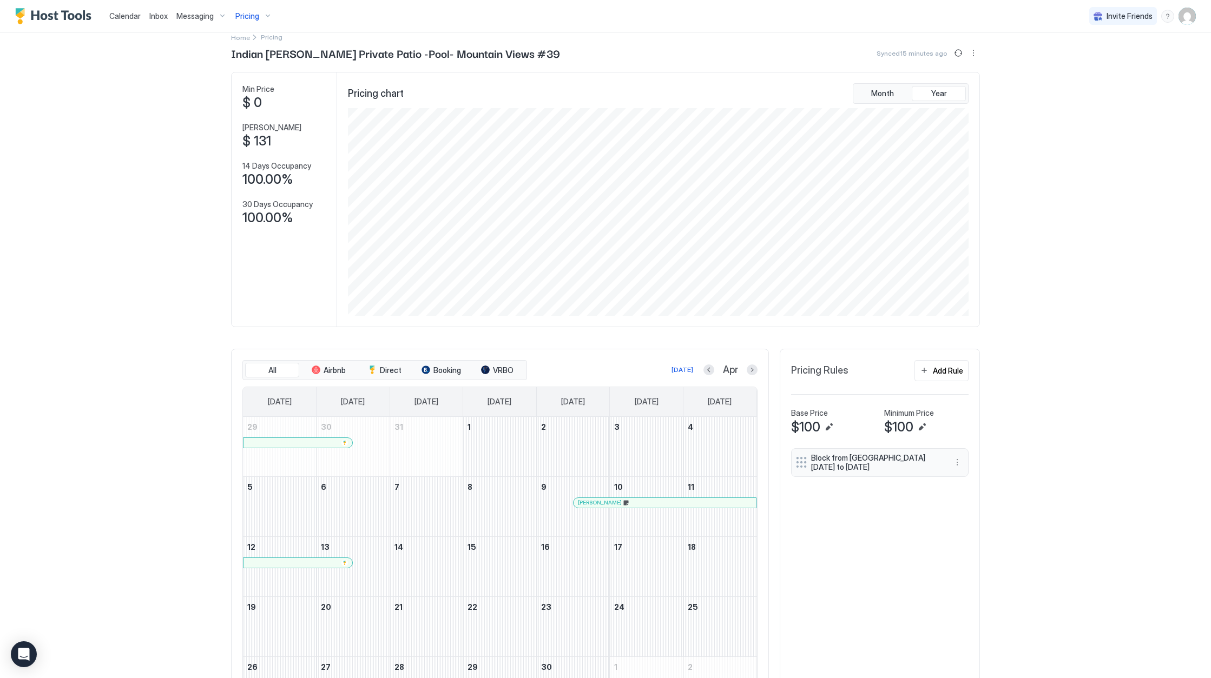
click at [583, 505] on div "Maria Cruz" at bounding box center [664, 503] width 182 height 10
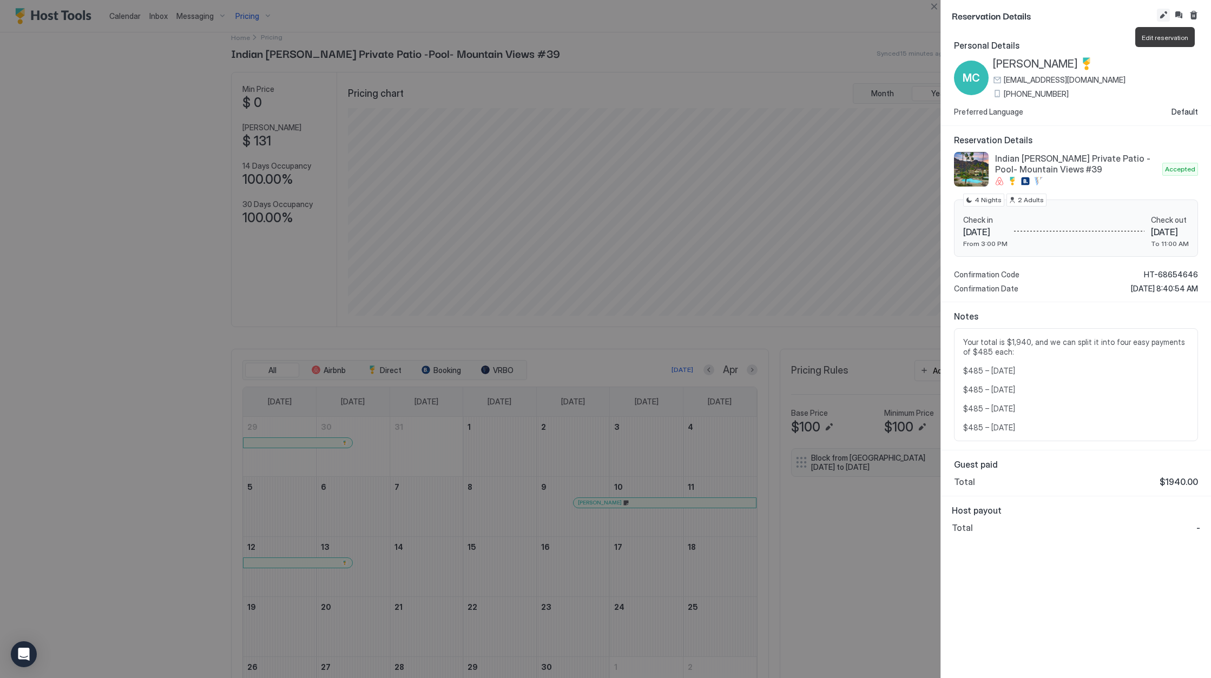
click at [1160, 14] on button "Edit reservation" at bounding box center [1162, 15] width 13 height 13
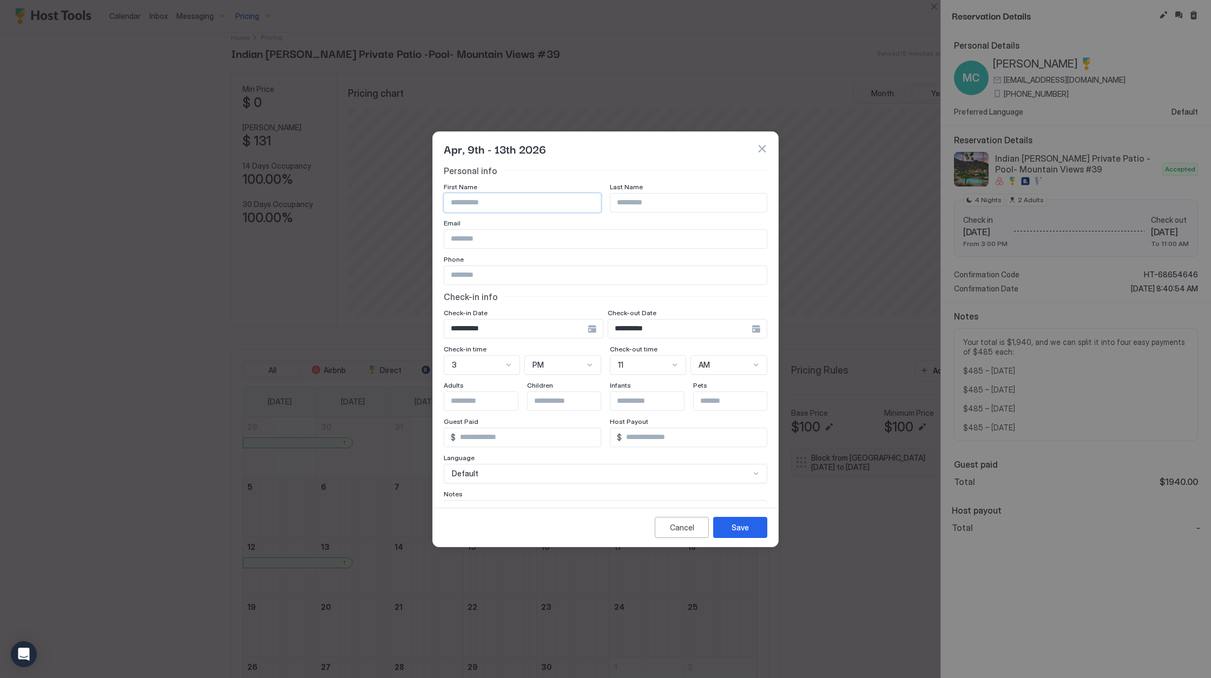
click at [760, 151] on button "button" at bounding box center [761, 148] width 11 height 11
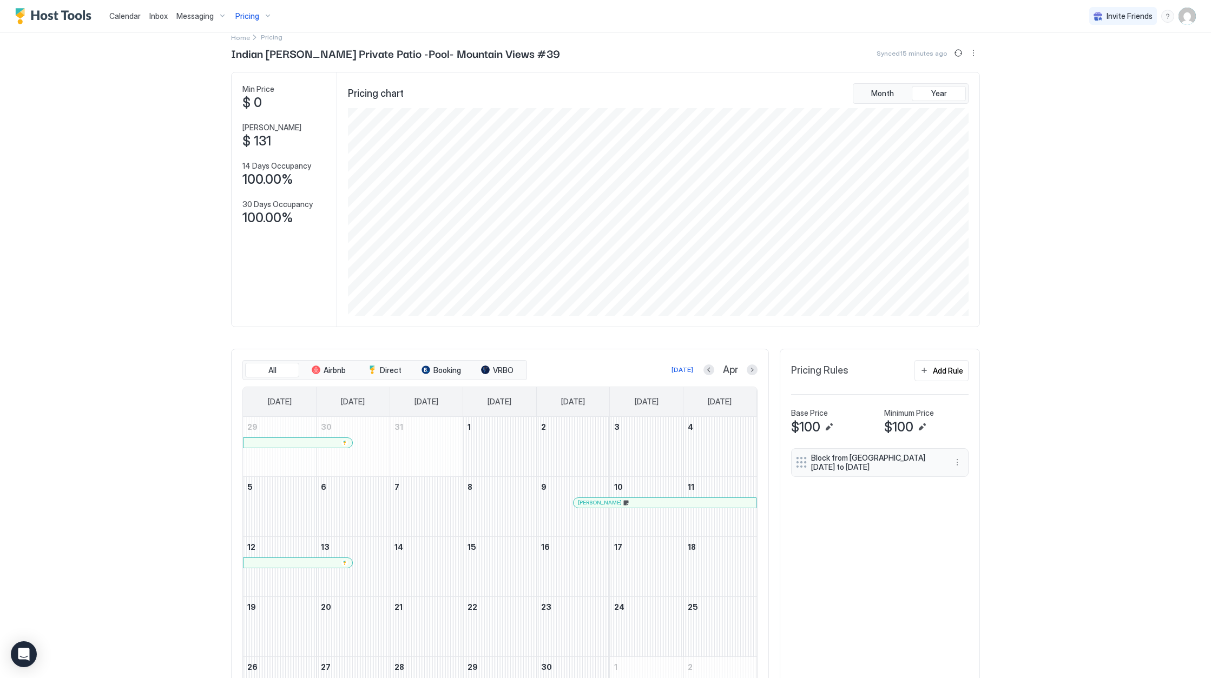
click at [632, 500] on div at bounding box center [632, 503] width 9 height 9
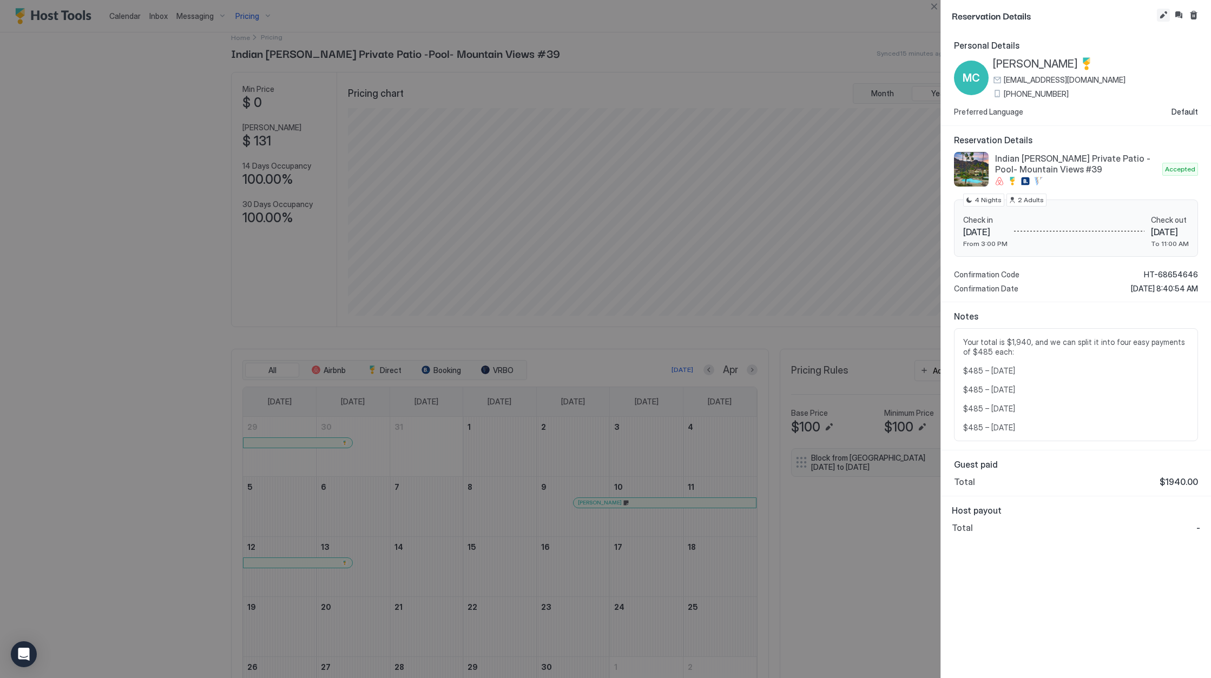
click at [1160, 14] on button "Edit reservation" at bounding box center [1162, 15] width 13 height 13
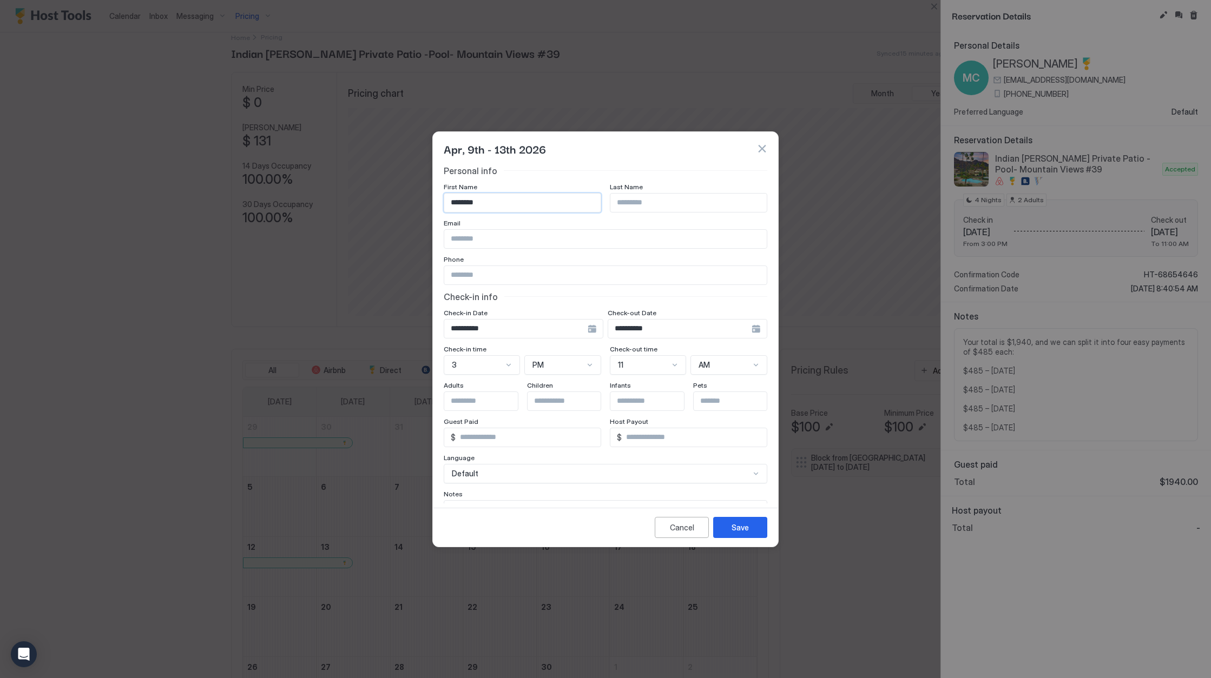
type input "********"
type input "****"
click at [732, 526] on div "Save" at bounding box center [739, 527] width 17 height 11
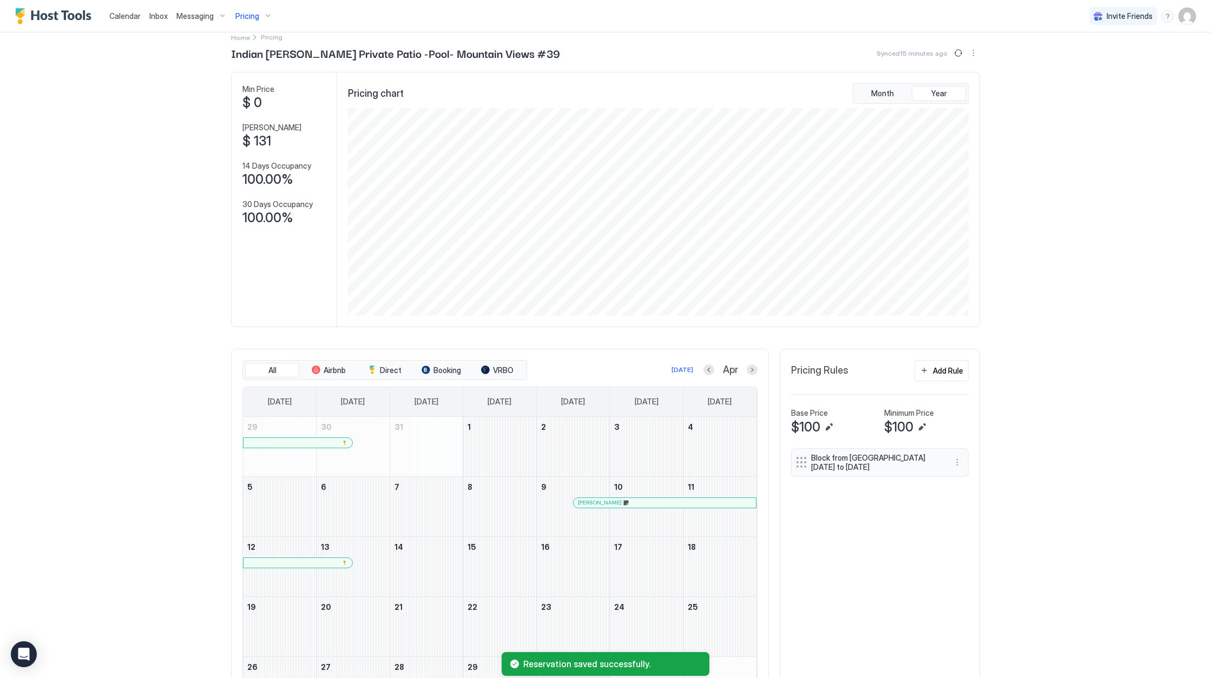
click at [653, 504] on div at bounding box center [653, 503] width 9 height 9
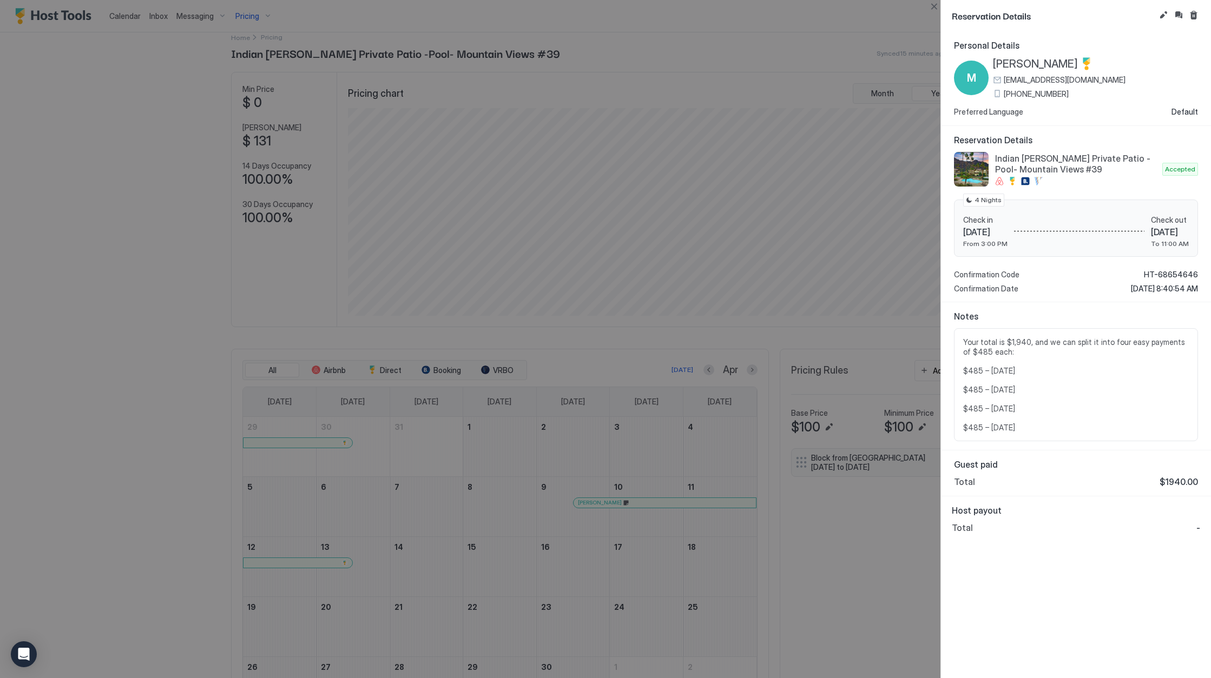
click at [954, 605] on div "Personal Details M Michelle michelle_cruz1989@yahoo.com (818) 645-7199 Preferre…" at bounding box center [1076, 354] width 270 height 647
click at [888, 604] on div at bounding box center [605, 339] width 1211 height 678
click at [927, 8] on button "Close" at bounding box center [933, 6] width 13 height 13
